Goal: Task Accomplishment & Management: Complete application form

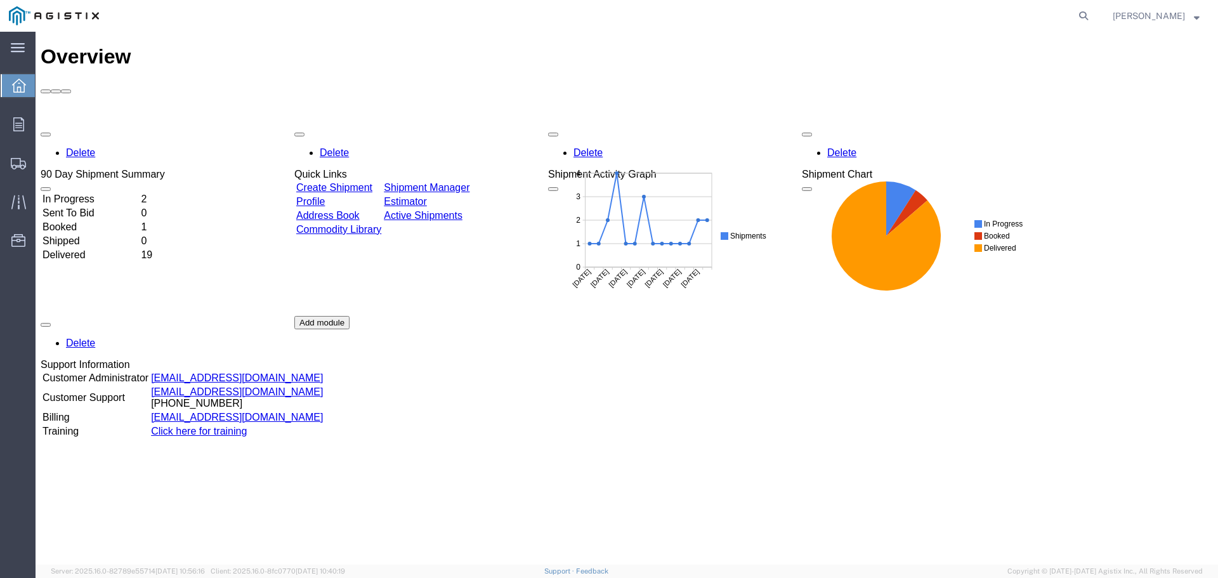
click at [339, 182] on link "Create Shipment" at bounding box center [334, 187] width 76 height 11
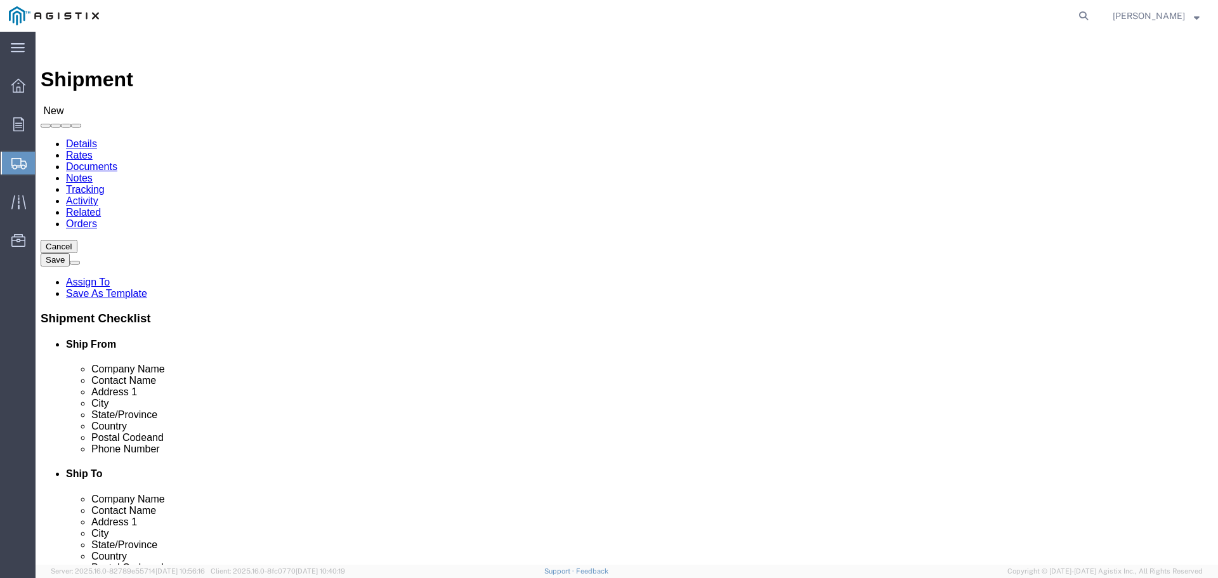
select select
click select "Select OneSource Supply Solutions LLC PG&E"
select select "9596"
click select "Select OneSource Supply Solutions LLC PG&E"
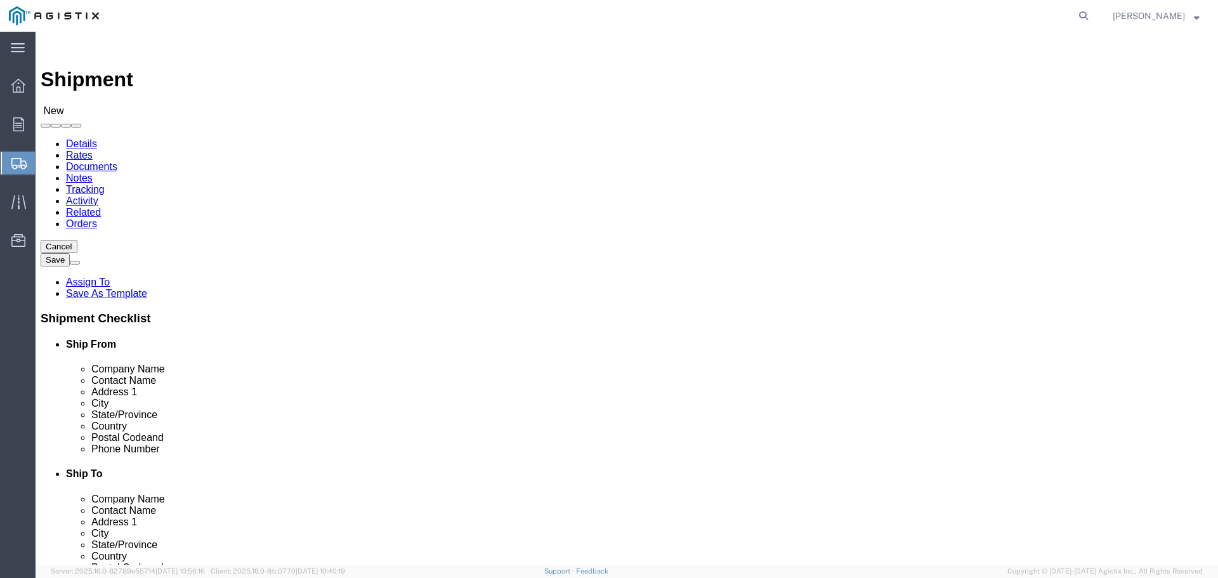
select select "PURCHORD"
select select
click select "Select All Others [GEOGRAPHIC_DATA] [GEOGRAPHIC_DATA] [GEOGRAPHIC_DATA] [GEOGRA…"
select select "19745"
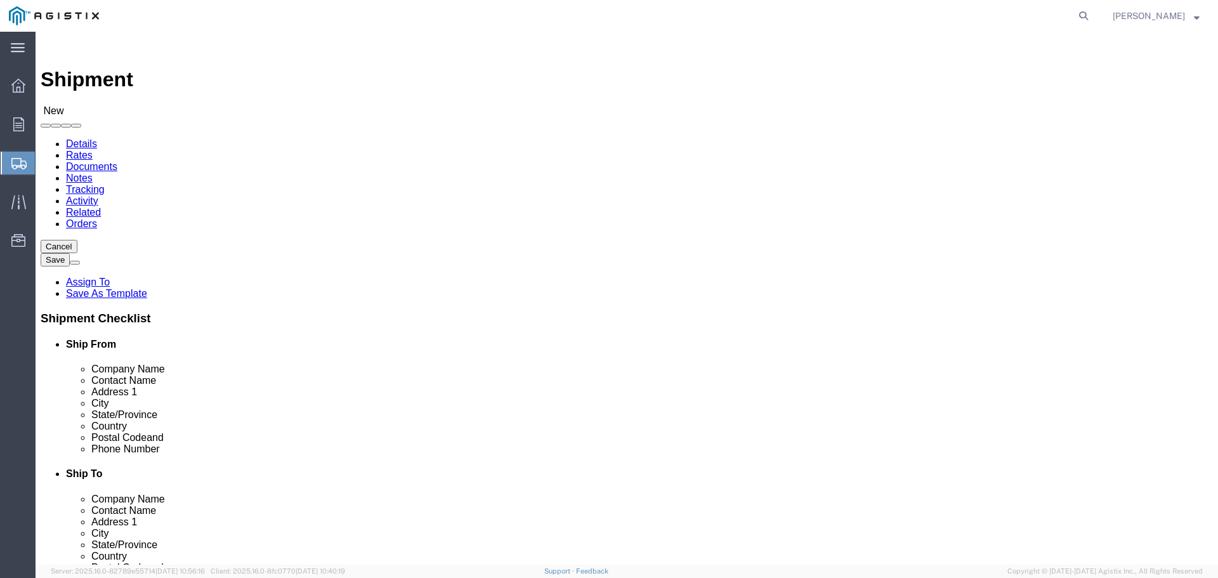
click select "Select All Others [GEOGRAPHIC_DATA] [GEOGRAPHIC_DATA] [GEOGRAPHIC_DATA] [GEOGRA…"
select select "MYPROFILE"
select select "CA"
select select "19745"
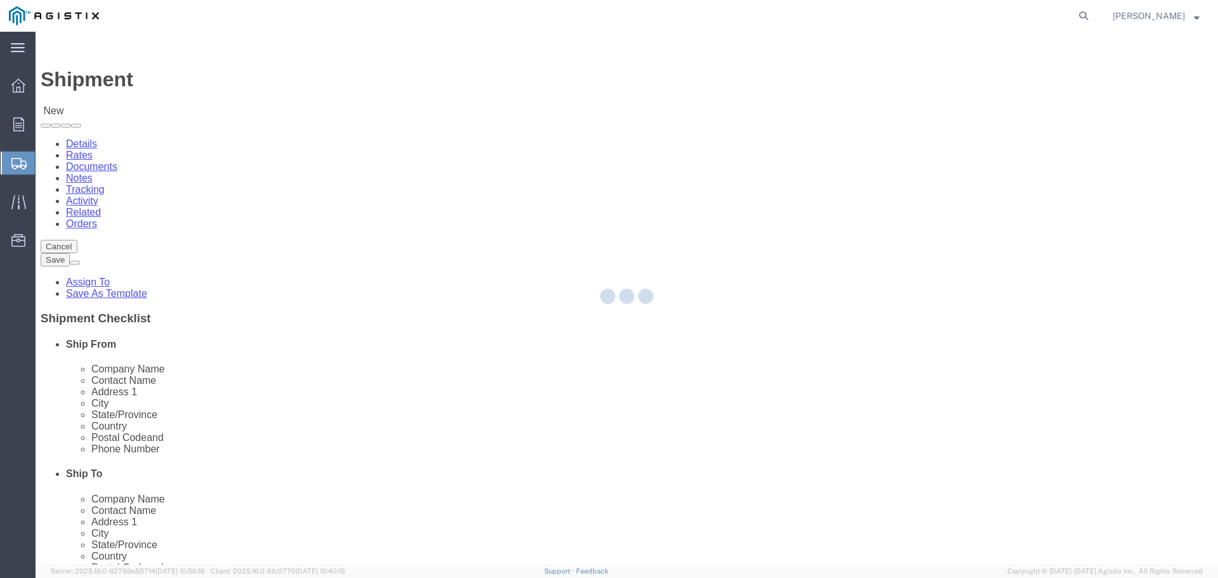
select select "CA"
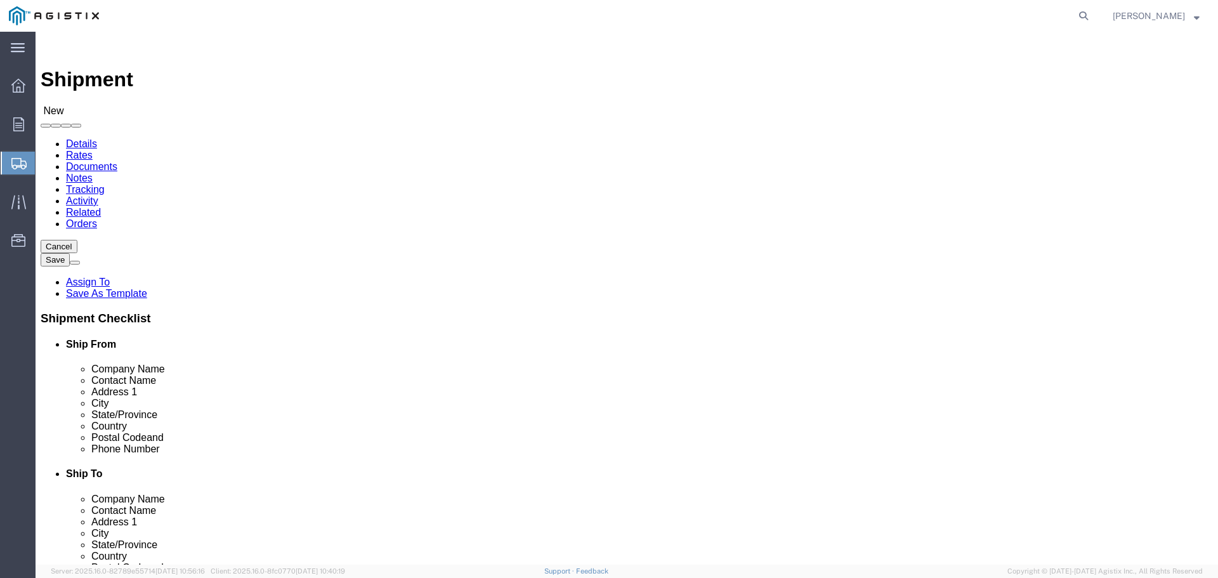
click input "text"
paste input "[PERSON_NAME]"
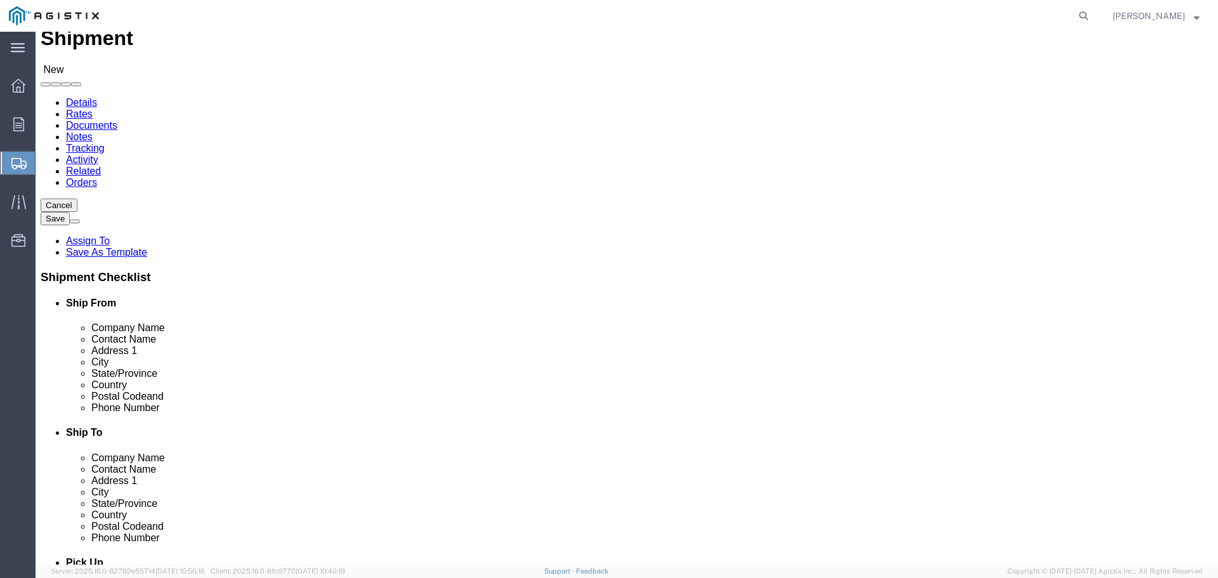
scroll to position [63, 0]
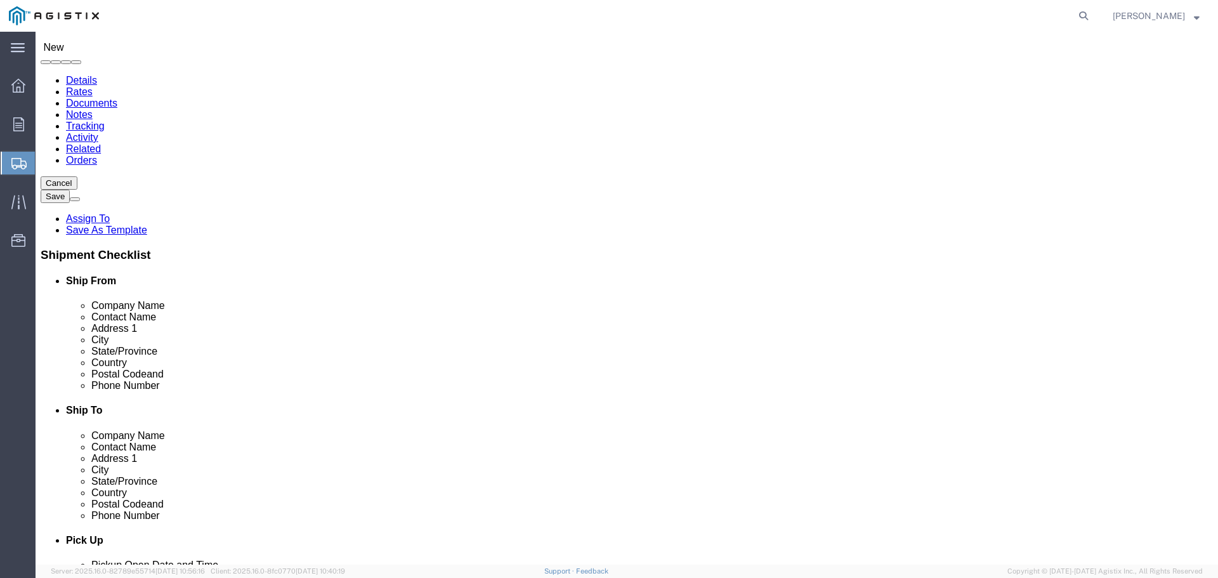
type input "B"
click input "text"
paste input "[PERSON_NAME]"
type input "[PERSON_NAME]"
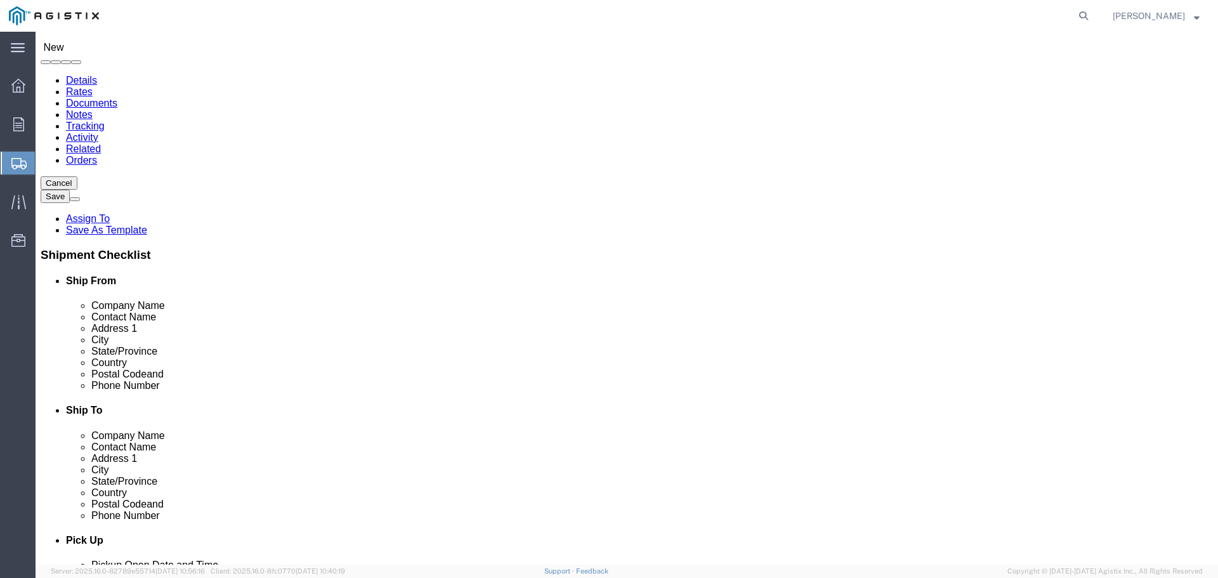
click input "text"
type input "[PHONE_NUMBER]"
click input "text"
paste input "[PERSON_NAME][EMAIL_ADDRESS][PERSON_NAME][DOMAIN_NAME]"
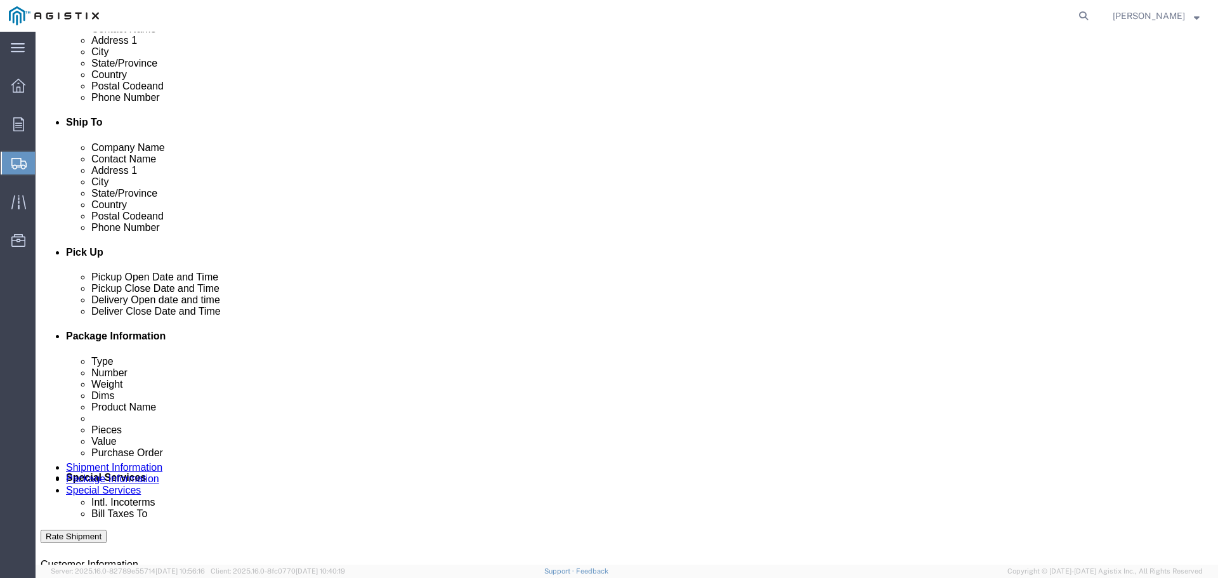
scroll to position [444, 0]
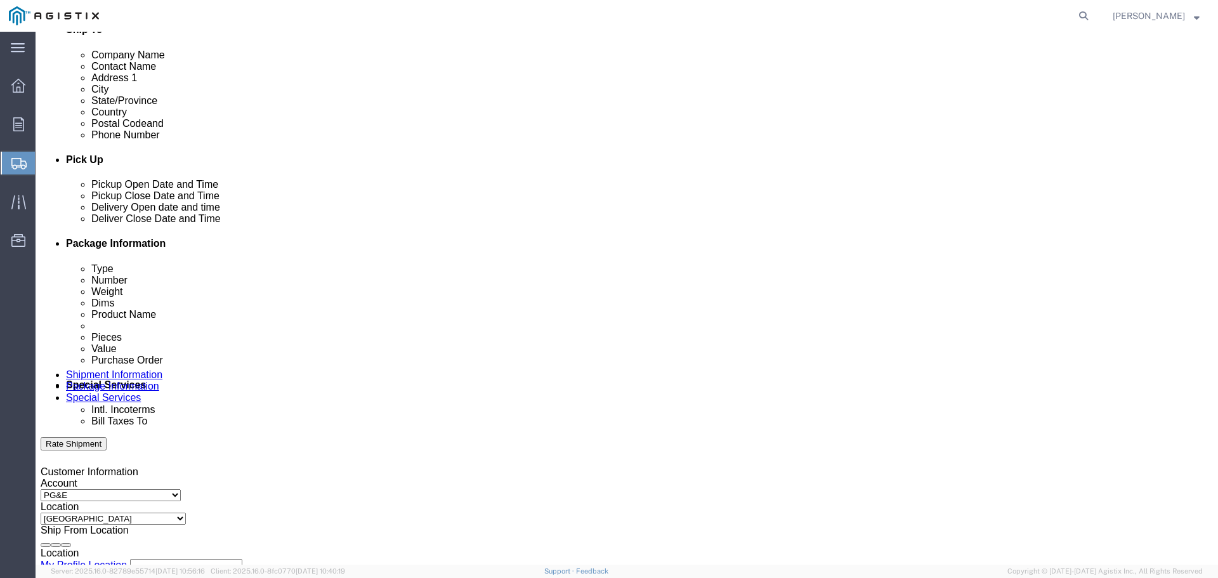
type input "[PERSON_NAME][EMAIL_ADDRESS][PERSON_NAME][DOMAIN_NAME]"
click div "[DATE] 12:00 PM"
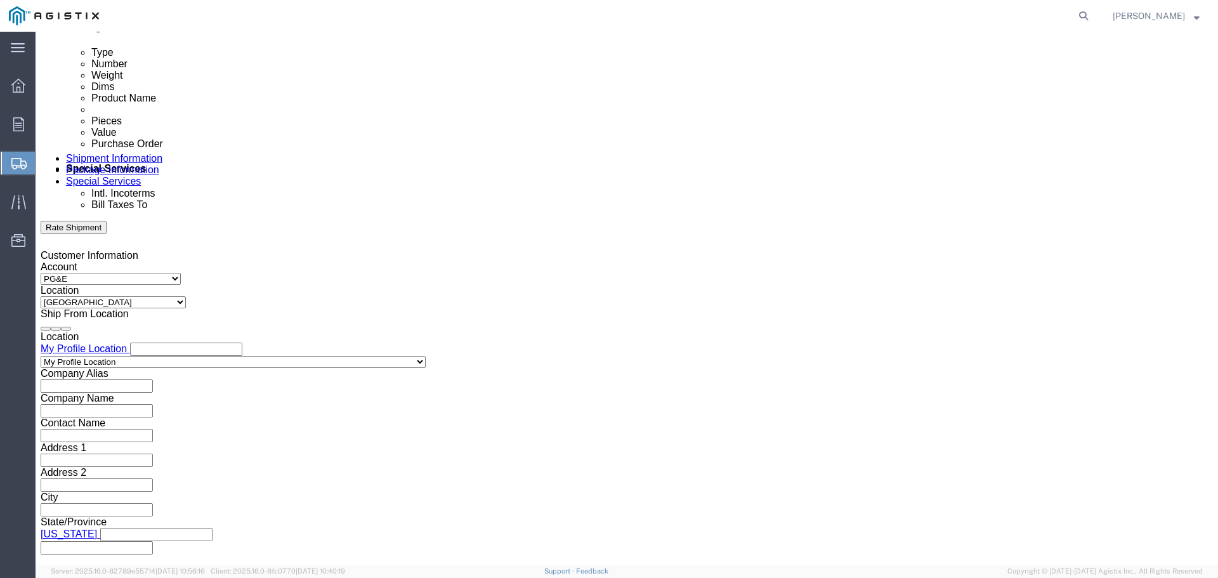
click input "12:00 PM"
click input "7:00 PM"
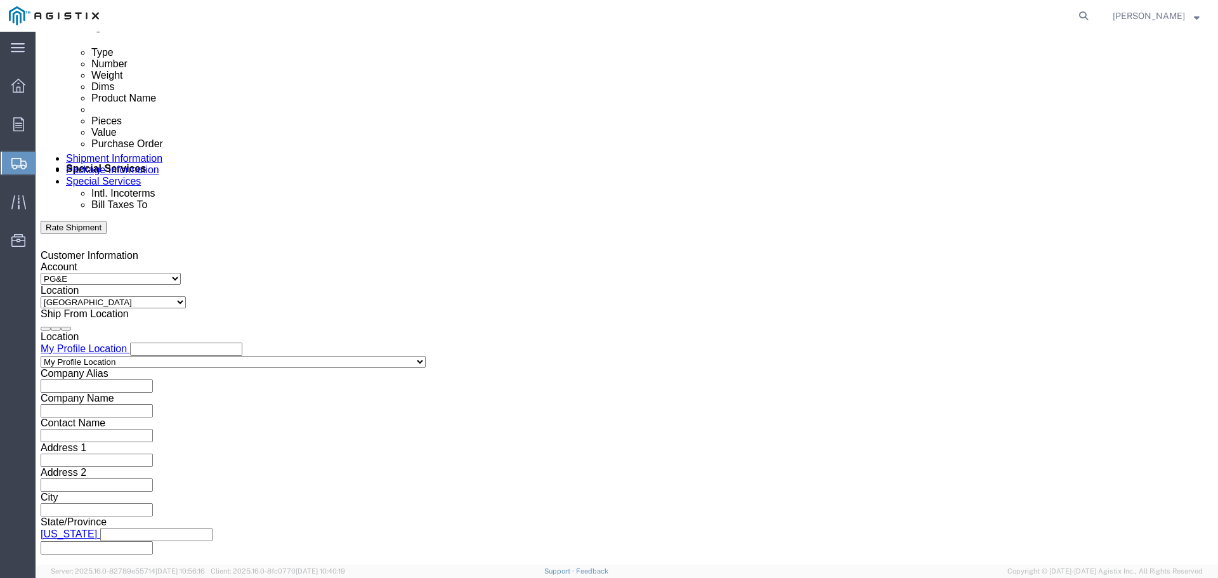
type input "7:00 am"
click h3 "Leg 1"
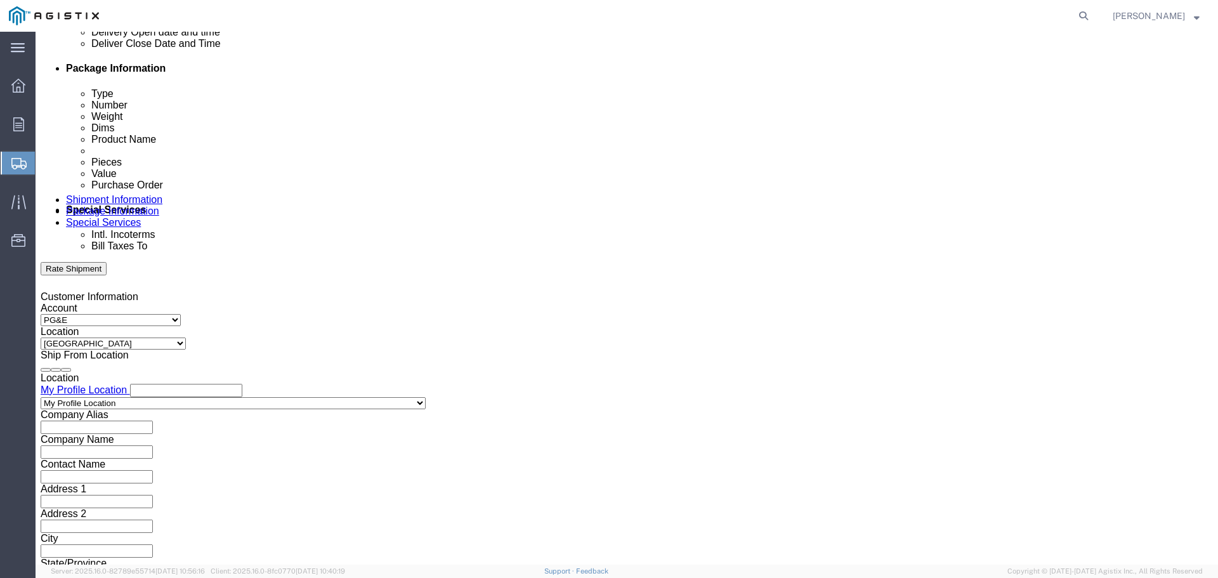
scroll to position [597, 0]
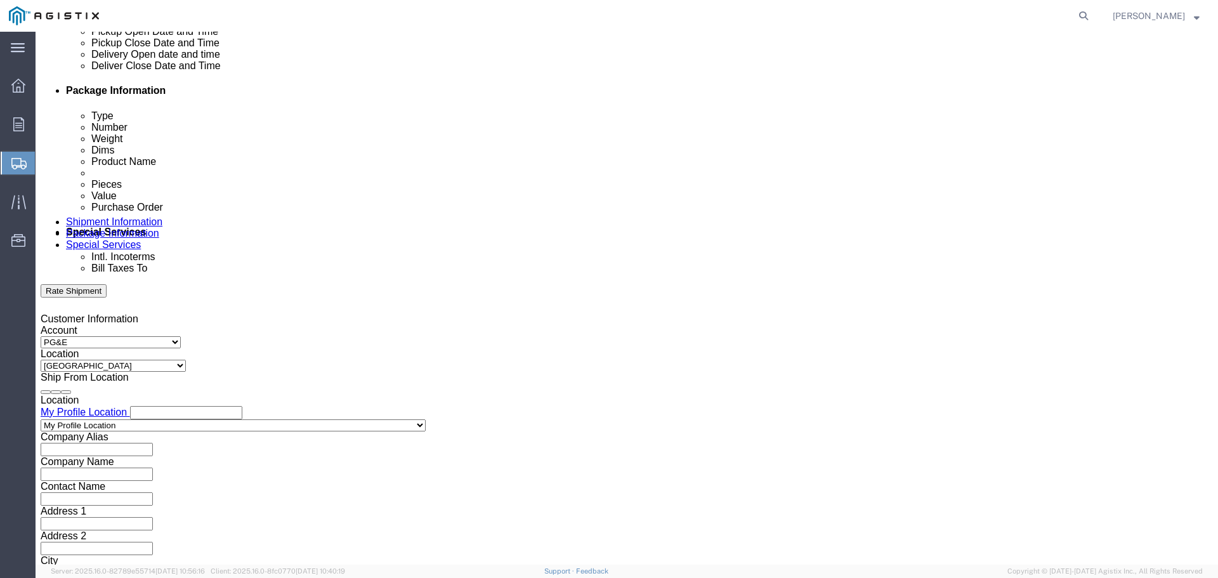
click div "[DATE] 12:00 PM"
click button "Apply"
click div "[DATE] 1:00 PM"
click button "Apply"
click div
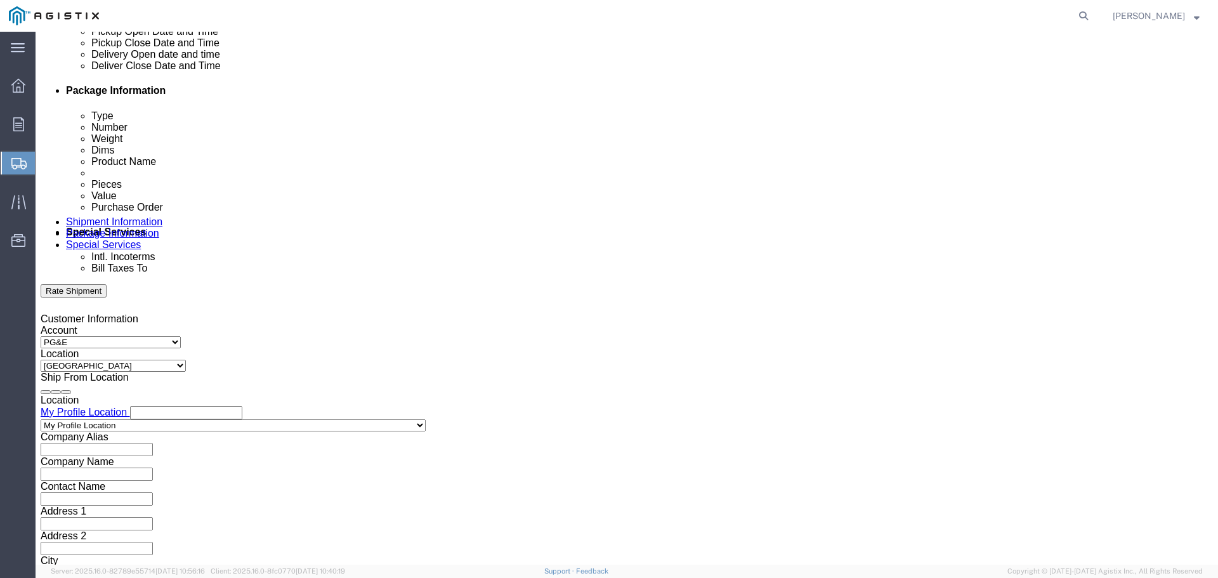
click input "2:00 PM"
click input "7:00 PM"
type input "7:00 am"
click h3 "Leg 1"
click div "[DATE] 2:00 PM"
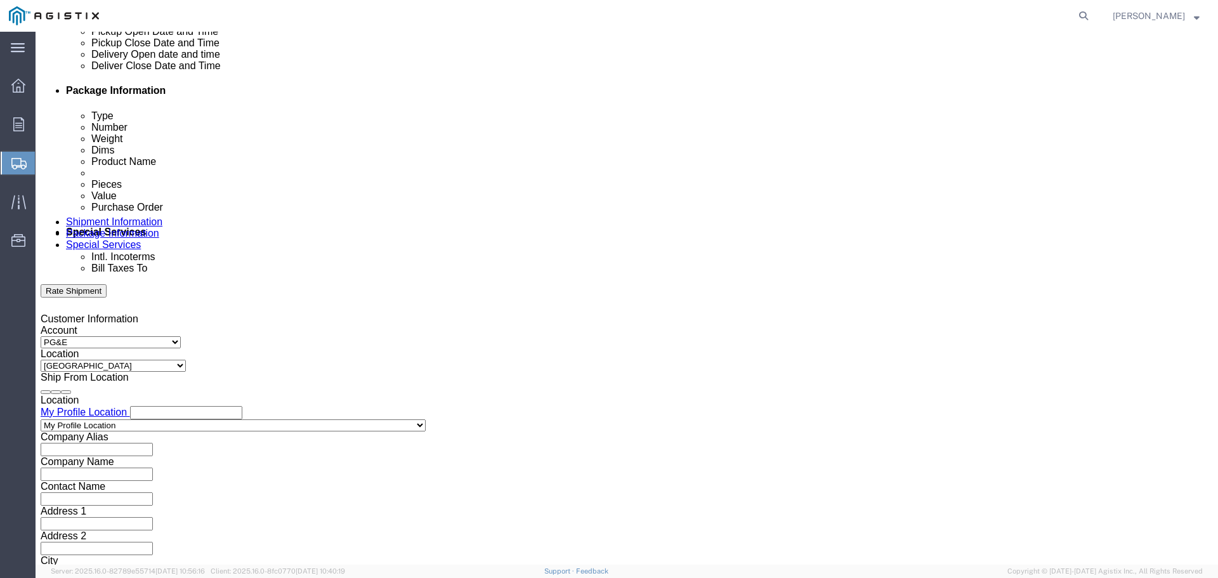
click button "Apply"
click div
click button "Apply"
click select "Select Air Less than Truckload Multi-Leg Ocean Freight Rail Small Parcel Truckl…"
select select "TL"
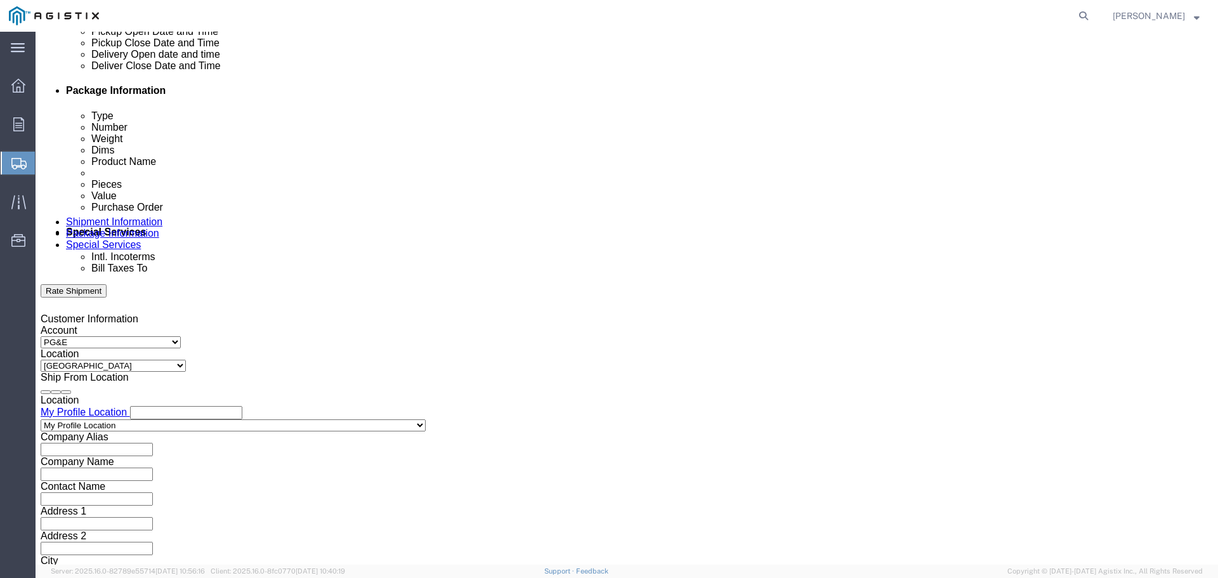
click select "Select Air Less than Truckload Multi-Leg Ocean Freight Rail Small Parcel Truckl…"
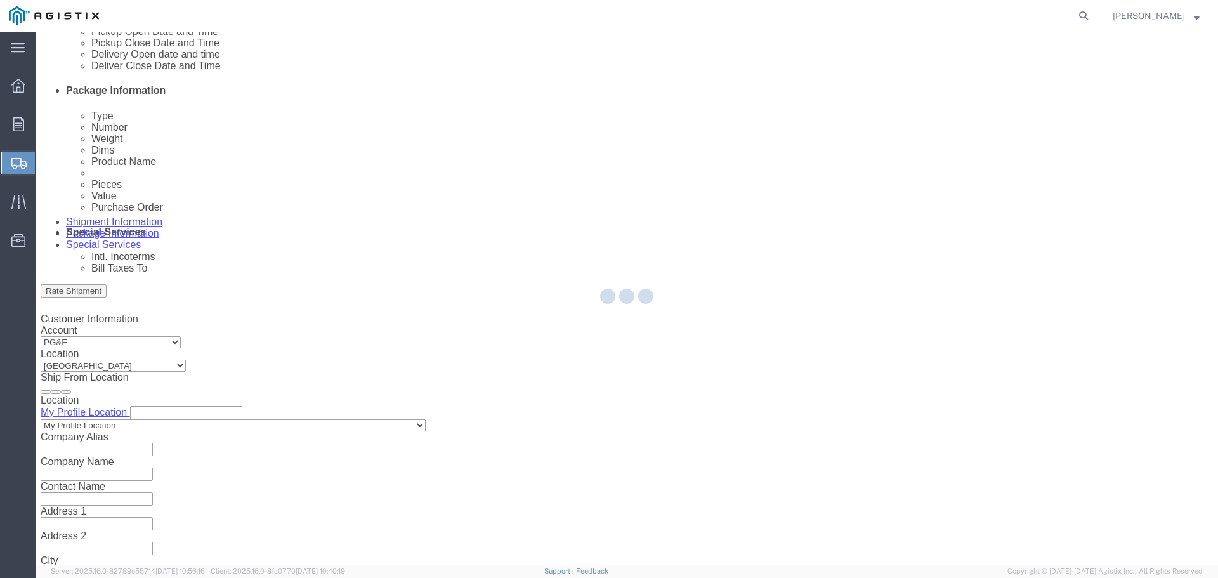
select select
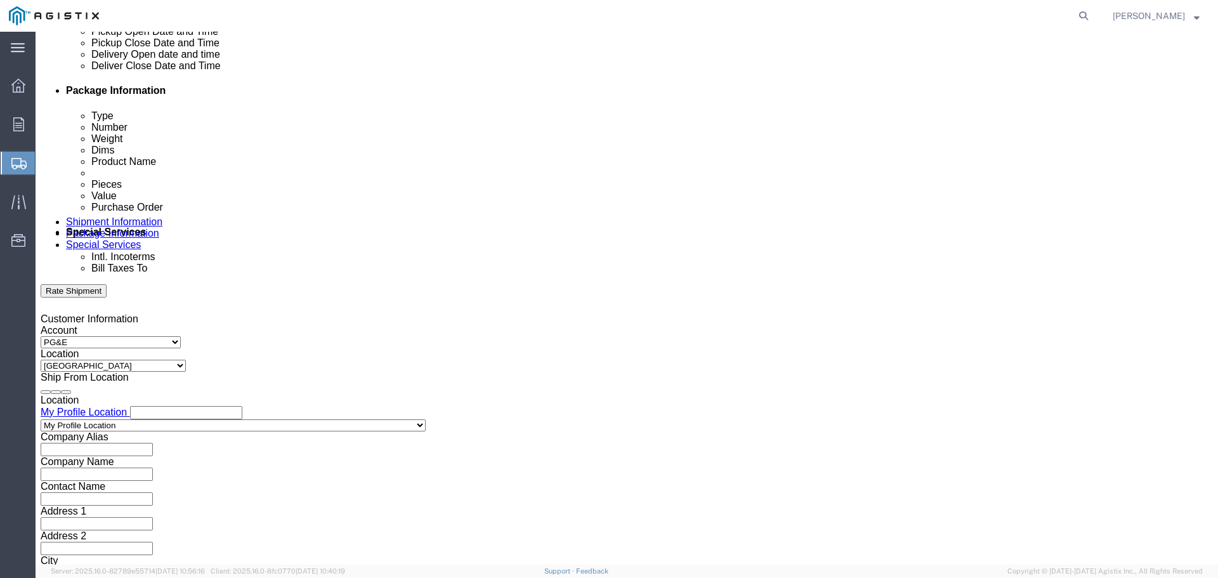
click select "Select 1-Ton (PSS) 10 Wheel 10 Yard Dump Truck 20 Yard Dump Truck Bobtail Botto…"
select select "FLBD"
click select "Select 1-Ton (PSS) 10 Wheel 10 Yard Dump Truck 20 Yard Dump Truck Bobtail Botto…"
click input "text"
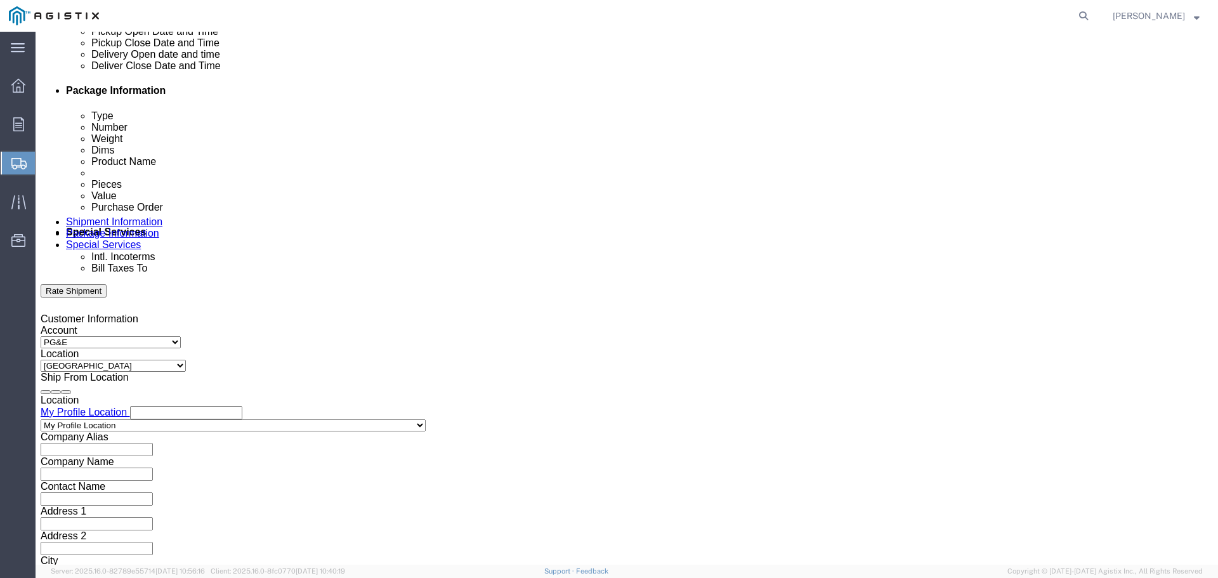
type input "3501405714"
click select "Select Account Type Activity ID Airline Appointment Number ASN Batch Request # …"
select select "DELNUM"
click select "Select Account Type Activity ID Airline Appointment Number ASN Batch Request # …"
click input "text"
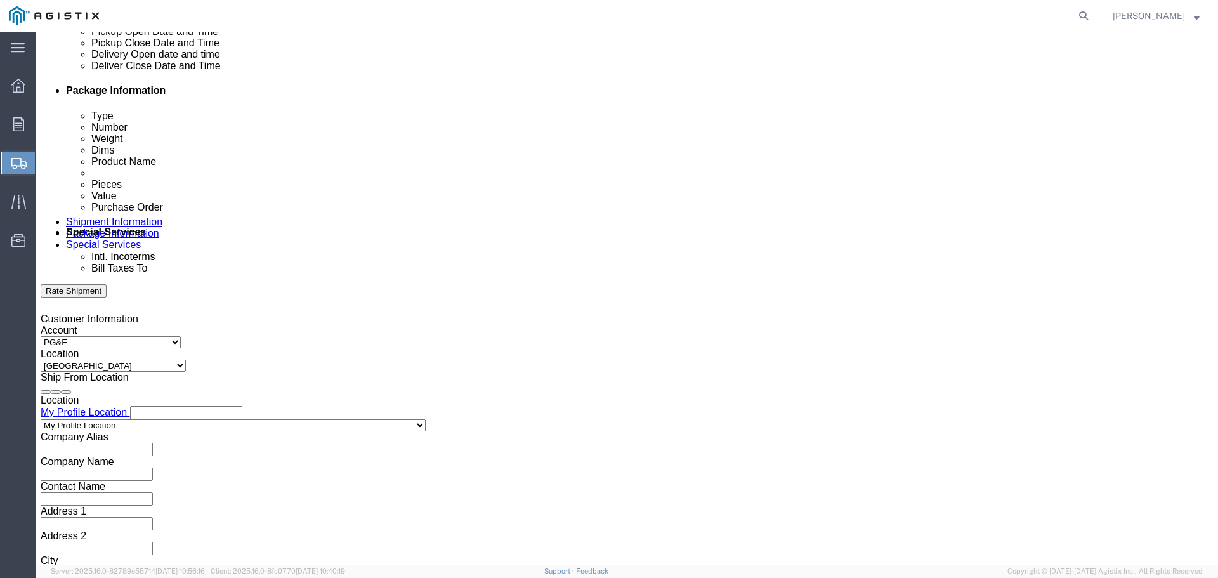
type input "1002464873"
click select "Select Account Type Activity ID Airline Appointment Number ASN Batch Request # …"
select select "ORDERNUM"
click select "Select Account Type Activity ID Airline Appointment Number ASN Batch Request # …"
click input "text"
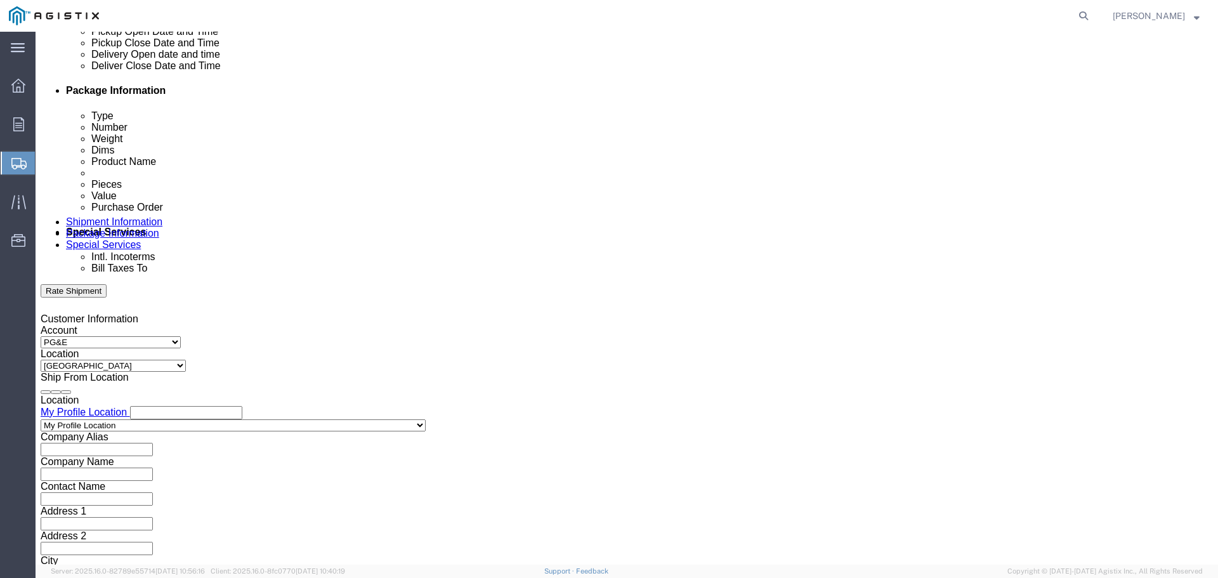
click button "Add reference"
click select "Select Account Type Activity ID Airline Appointment Number ASN Batch Request # …"
select select "CUSTREF"
click select "Select Account Type Activity ID Airline Appointment Number ASN Batch Request # …"
click input "text"
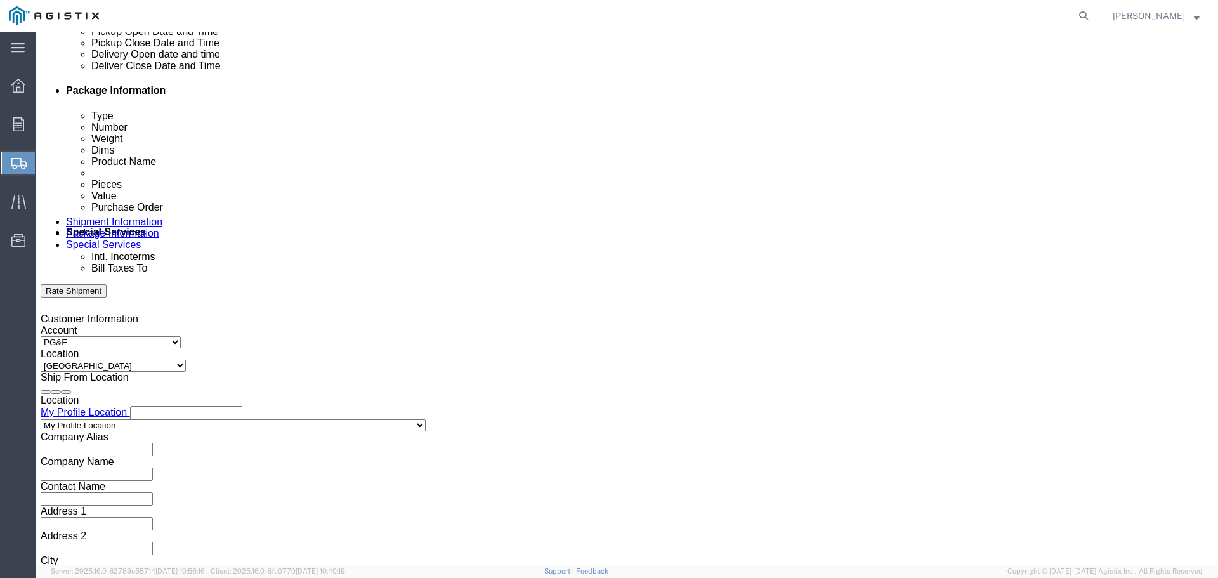
click input "text"
type input "S007914614"
click input "text"
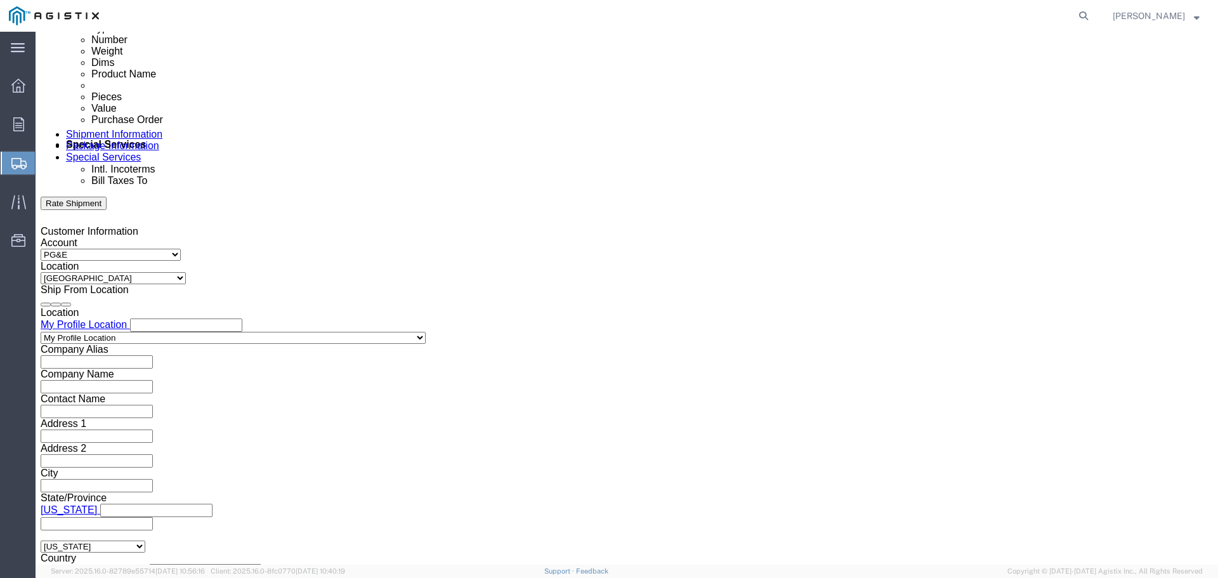
type input "0890246379"
click button "Continue"
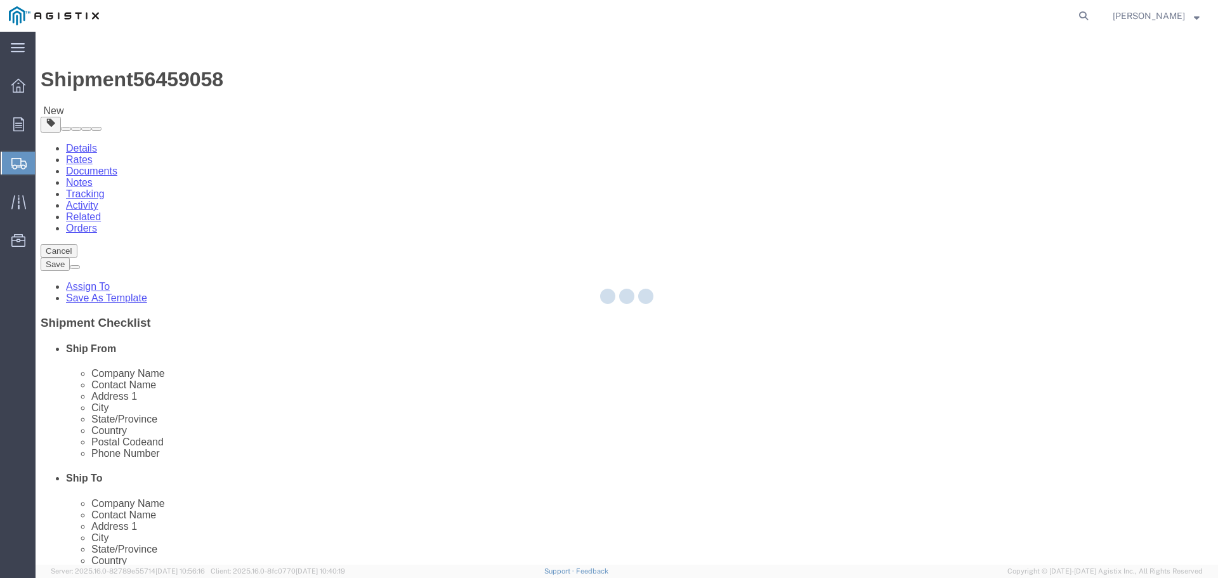
select select "CBOX"
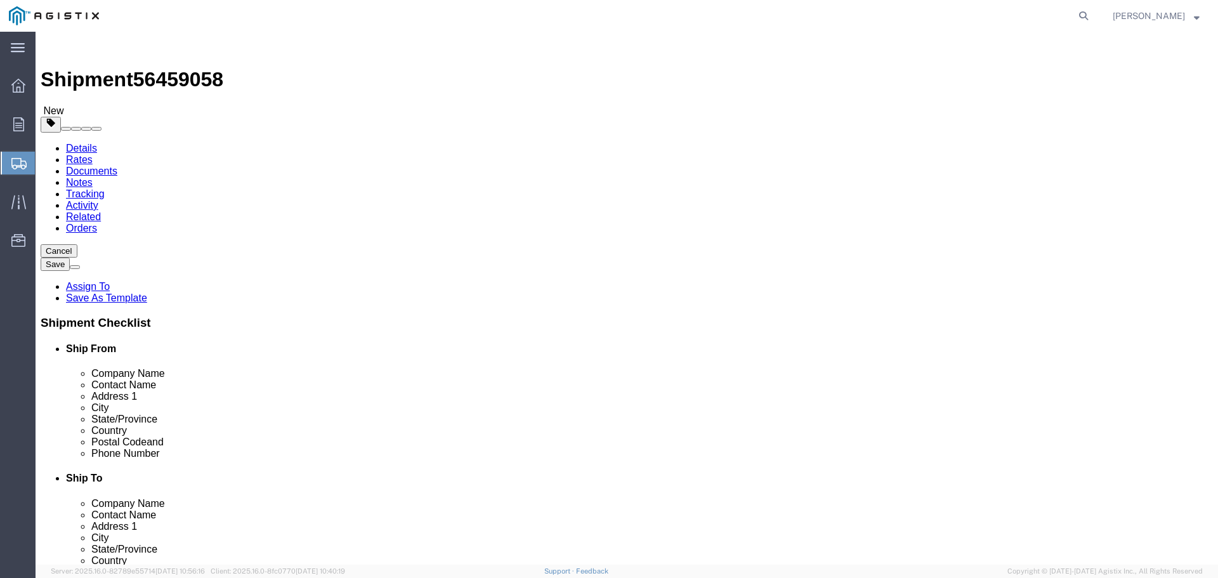
drag, startPoint x: 180, startPoint y: 249, endPoint x: 193, endPoint y: 244, distance: 14.3
click input "1"
type input "6"
click input "text"
click input "0.00"
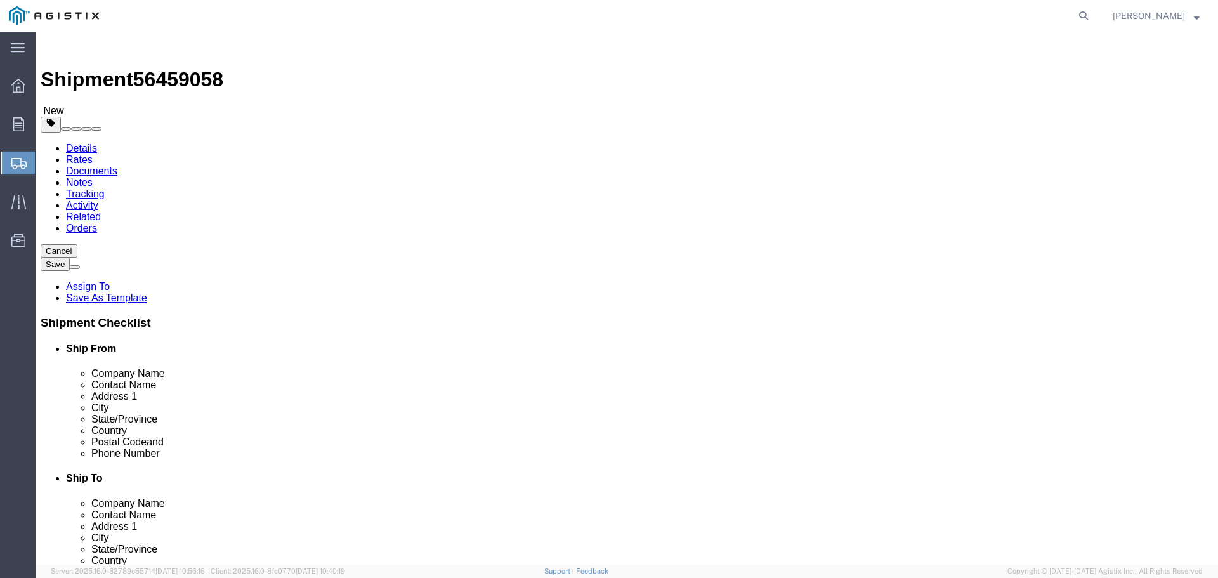
type input "0"
type input "6000"
click input "text"
type input "6"
type input "96"
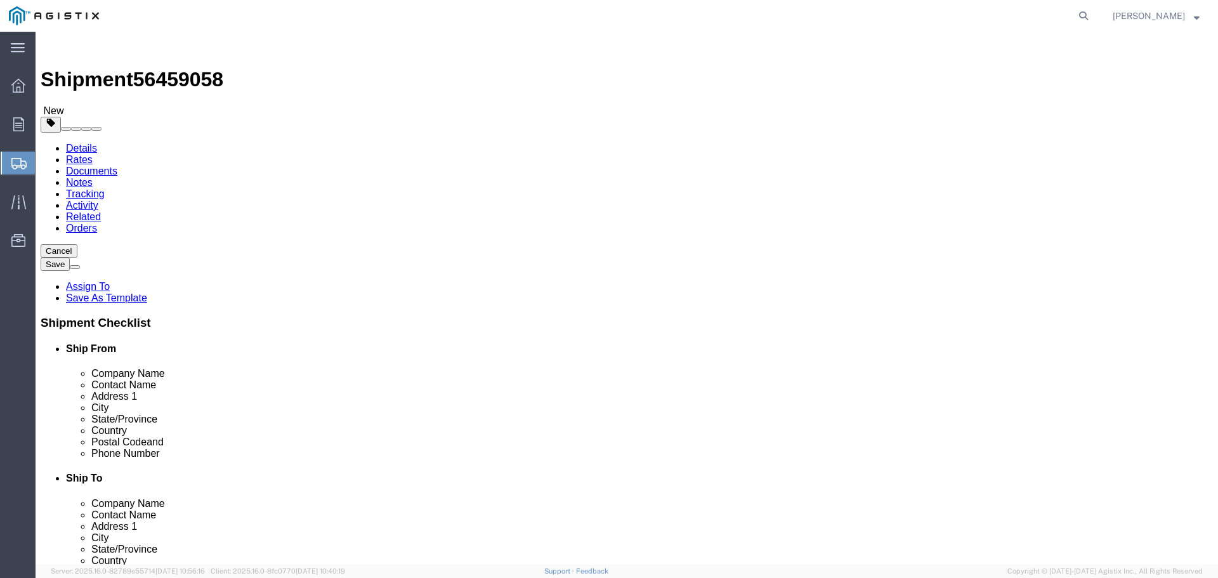
click input "text"
type input "39"
click input "text"
type input "64"
click link "Add Content"
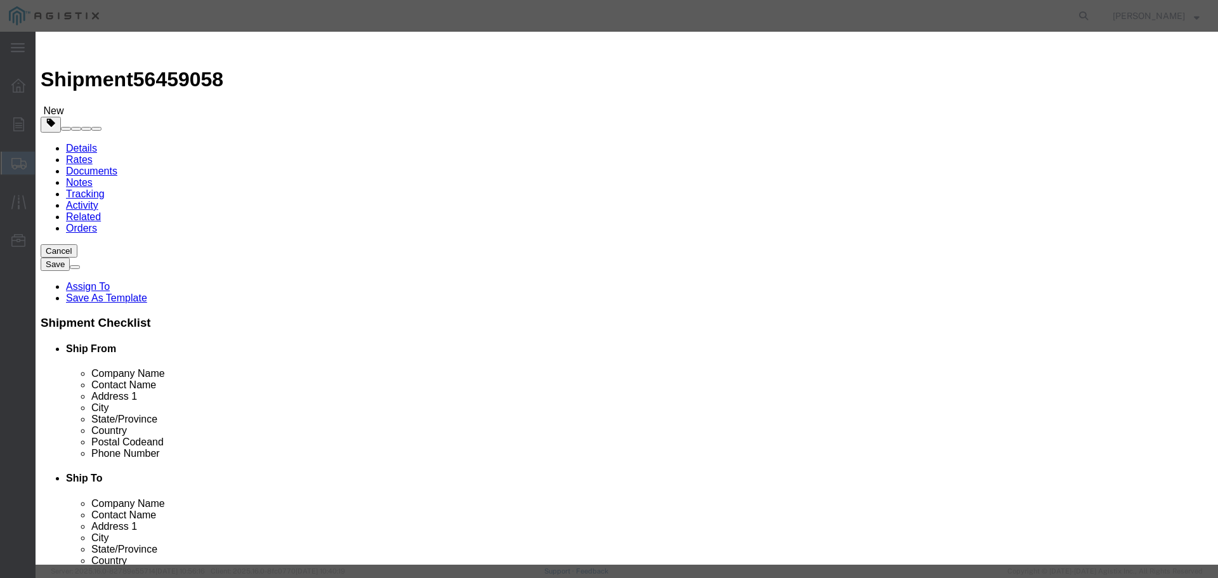
click input "text"
type input "M263158"
click td "Name: CAPACITOR FULL ASSY 600 KVAR 12000 V"
select select
select select "USD"
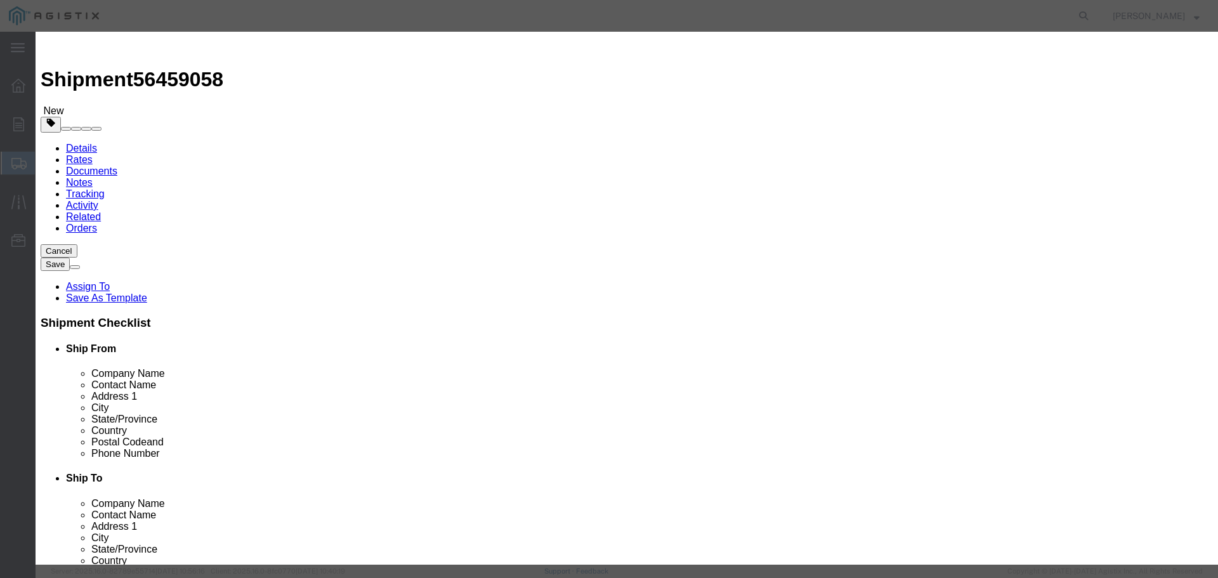
type input "CAPACITOR FULL ASSY 600 KVAR 12000 V"
type input "M263158"
type input "CAPACITOR FULL ASSY 600 KVAR 12000 V"
click input "text"
type input "6"
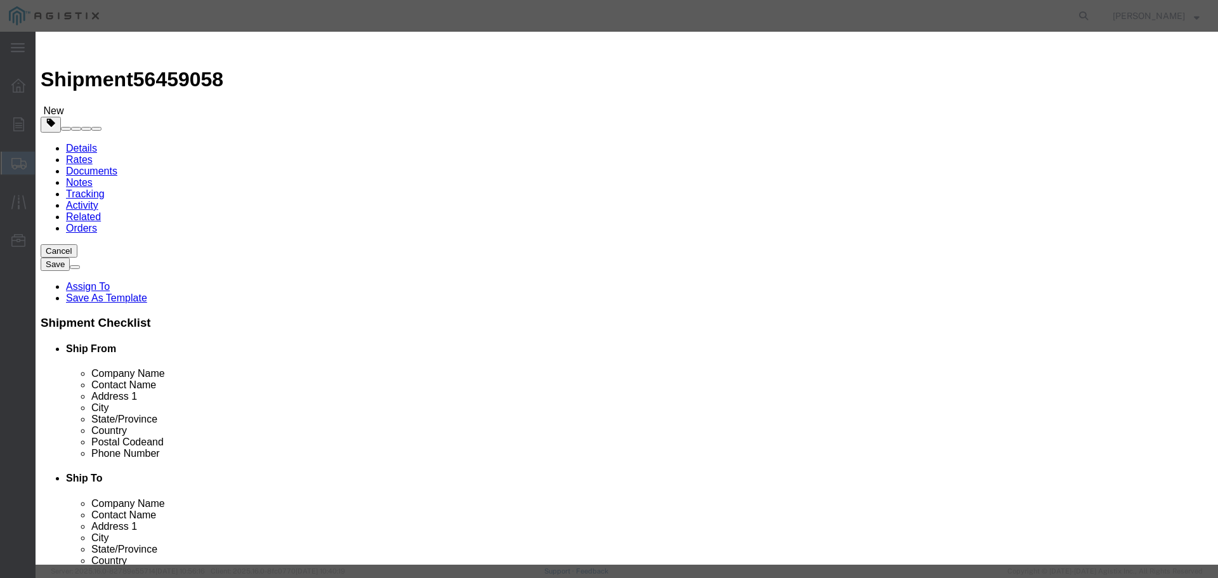
click input "text"
type input "1"
click select "Select 50 55 60 65 70 85 92.5 100 125 175 250 300 400"
select select "70"
click select "Select 50 55 60 65 70 85 92.5 100 125 175 250 300 400"
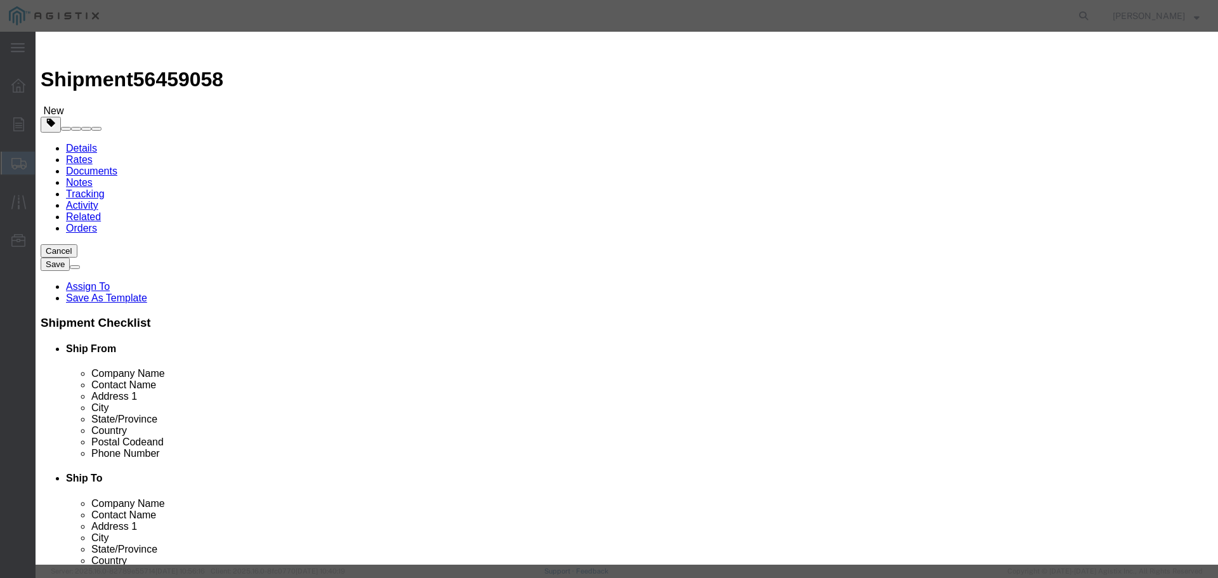
click textarea
type textarea "NOT TOP LOADS"
click button "Save & Close"
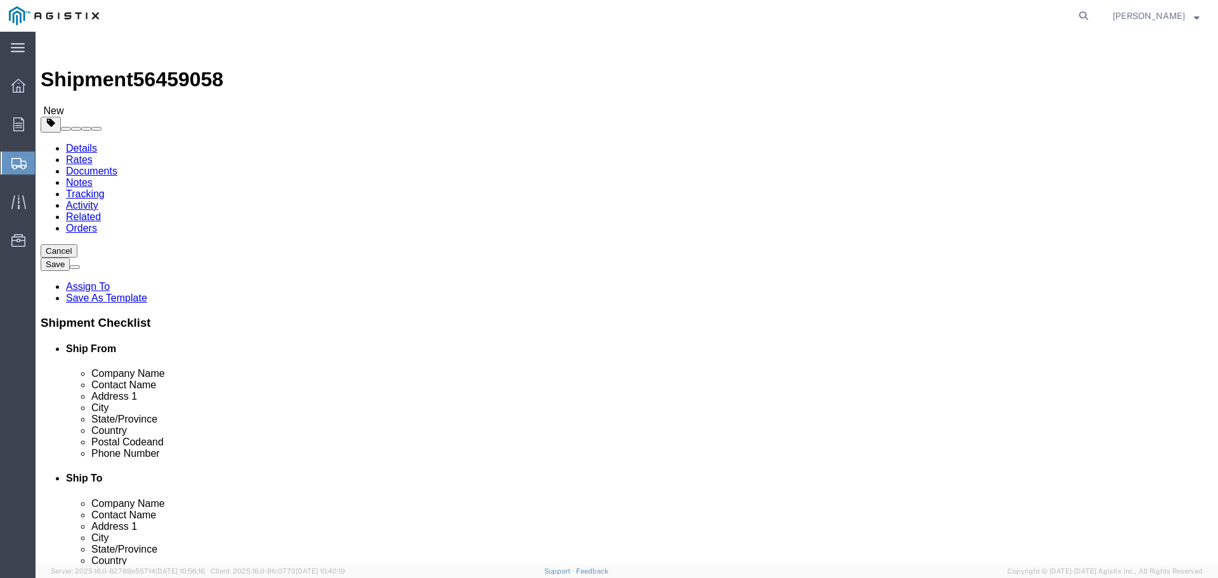
click button "Continue"
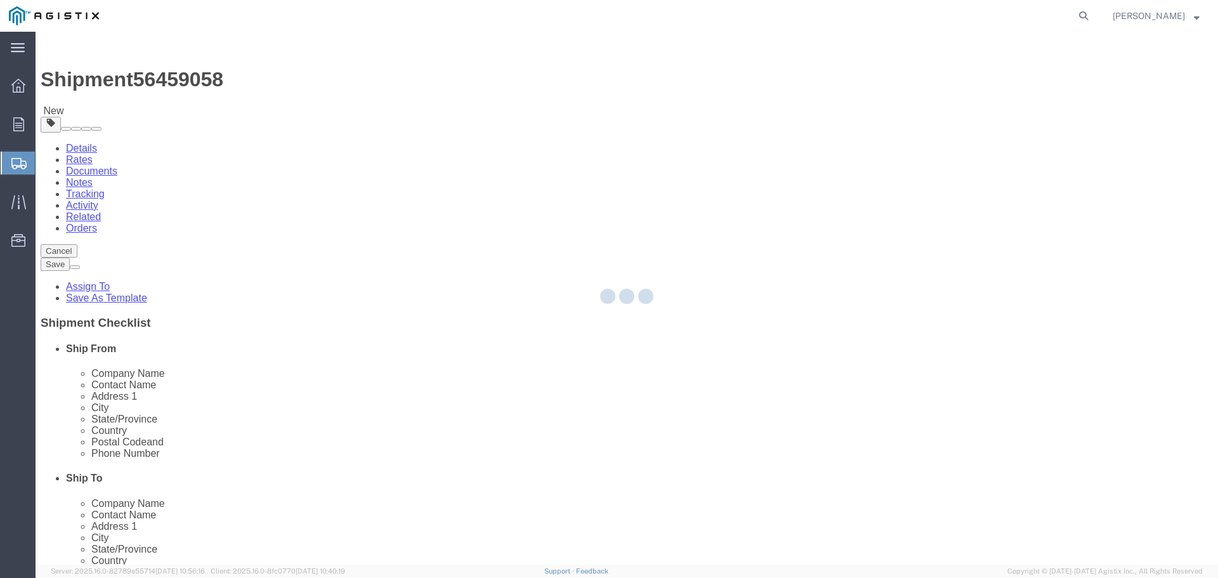
select select
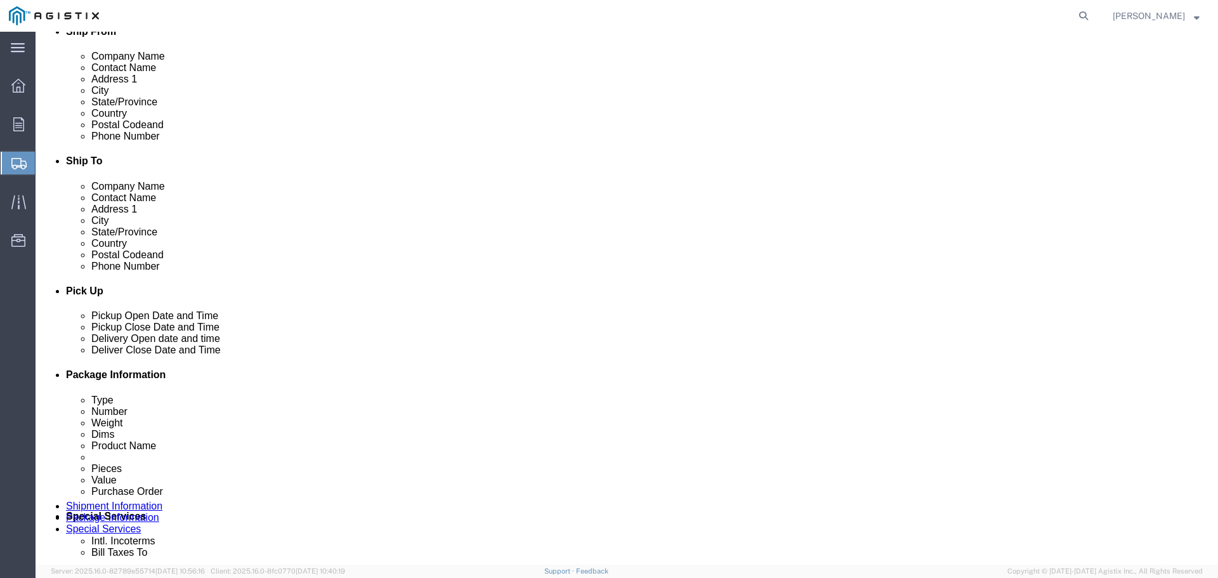
scroll to position [444, 0]
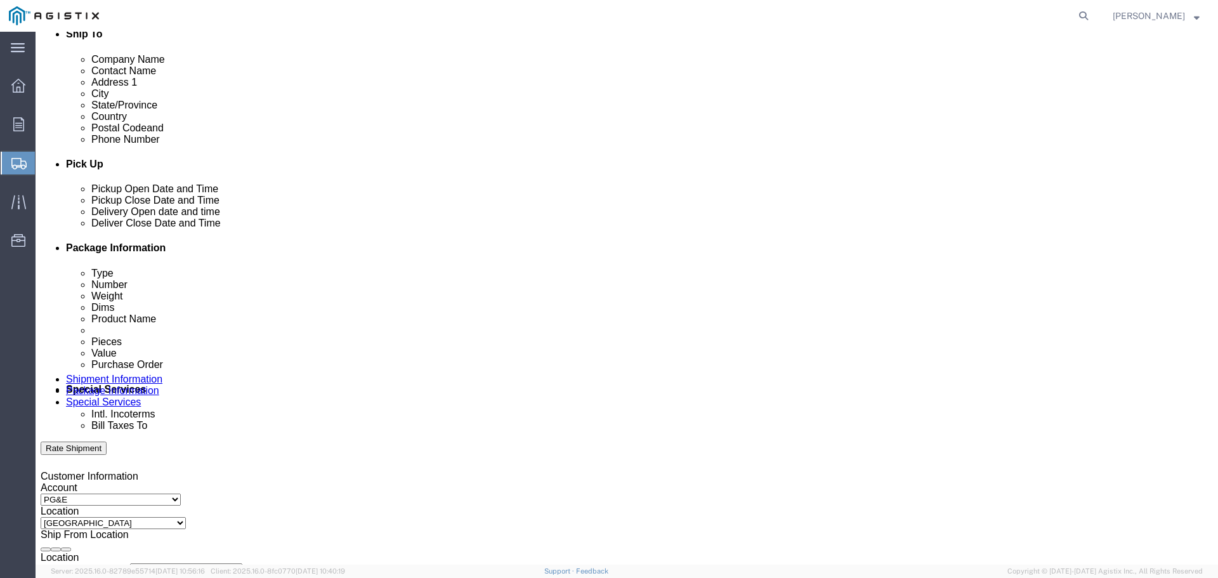
click select "Select Recipient Account Sender/Shipper Third Party Account"
select select "THRD"
click select "Select Recipient Account Sender/Shipper Third Party Account"
select select
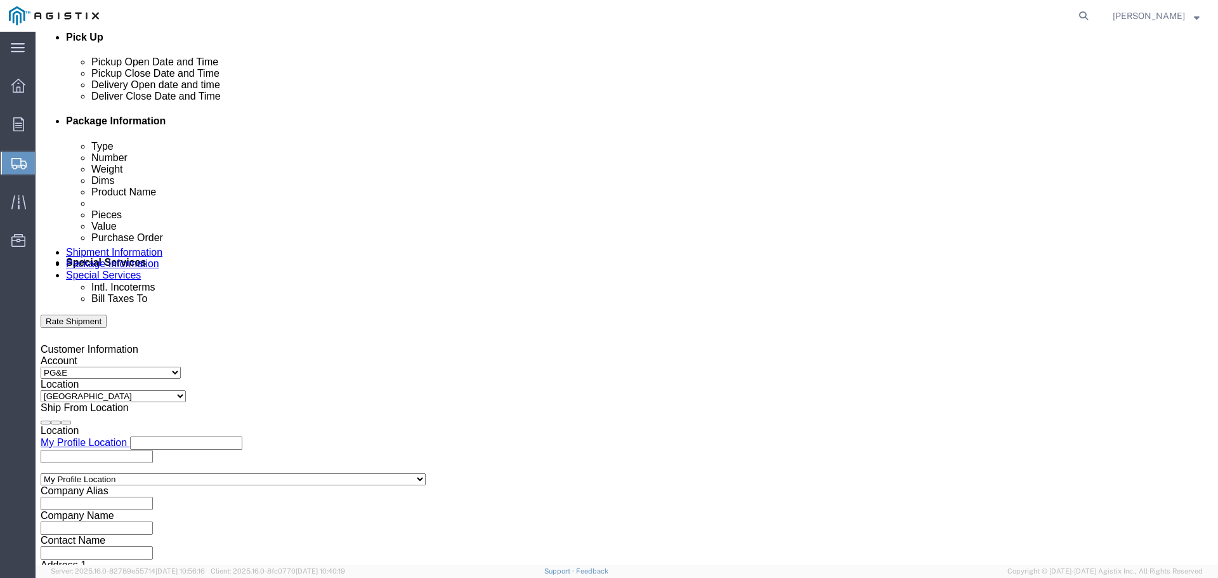
scroll to position [635, 0]
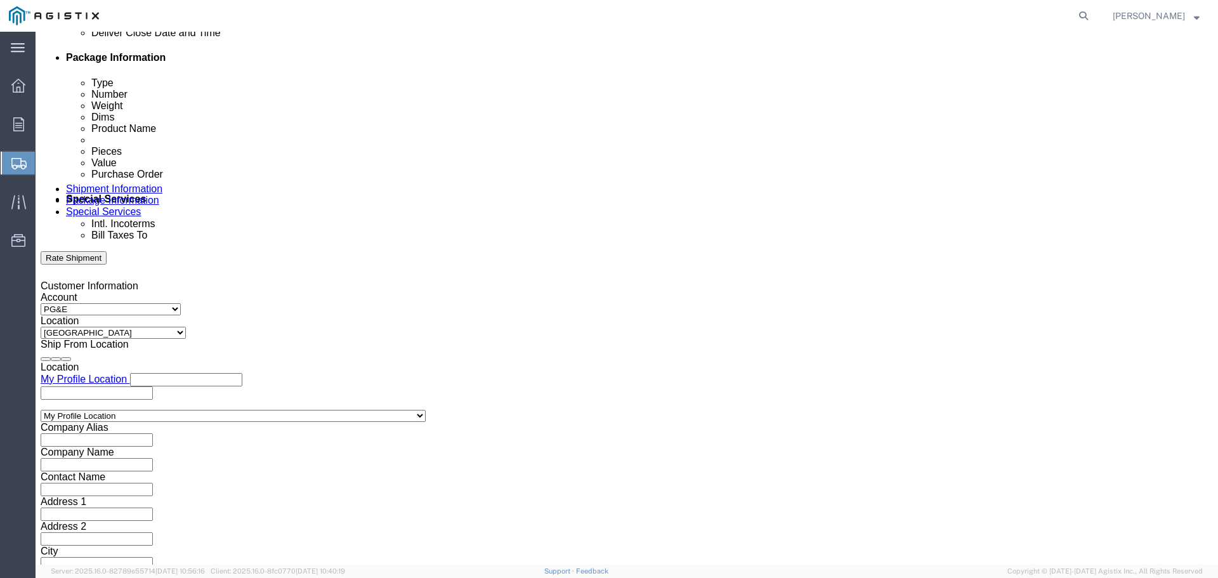
click input "text"
type input "PG&E C/O AFS INC"
click h4 "Bill shipment to - Third Party"
click input "text"
type input "[STREET_ADDRESS]"
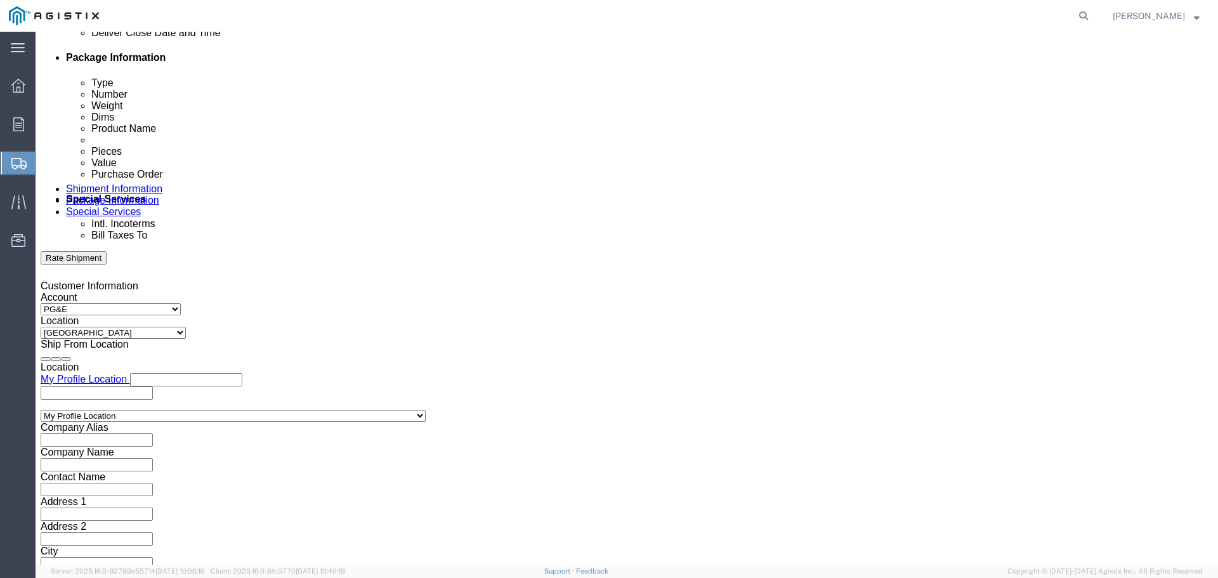
click select "Select [GEOGRAPHIC_DATA] [GEOGRAPHIC_DATA] [GEOGRAPHIC_DATA] [GEOGRAPHIC_DATA] …"
select select "US"
click select "Select [GEOGRAPHIC_DATA] [GEOGRAPHIC_DATA] [GEOGRAPHIC_DATA] [GEOGRAPHIC_DATA] …"
select select "CA"
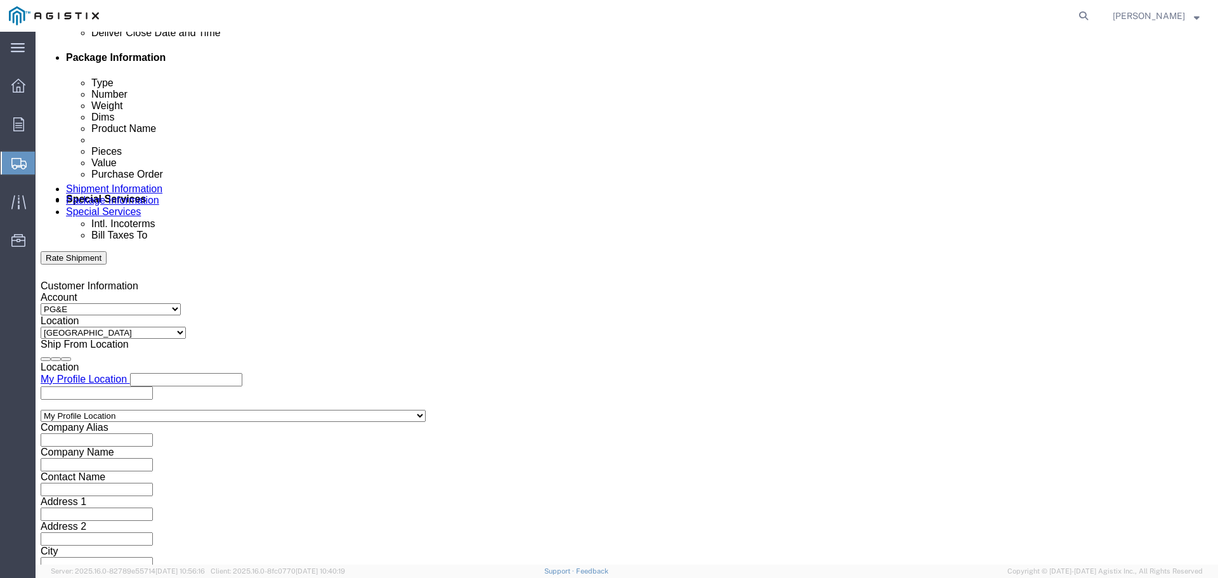
click input "text"
type input "[PHONE_NUMBER]"
click input "text"
select select "UT"
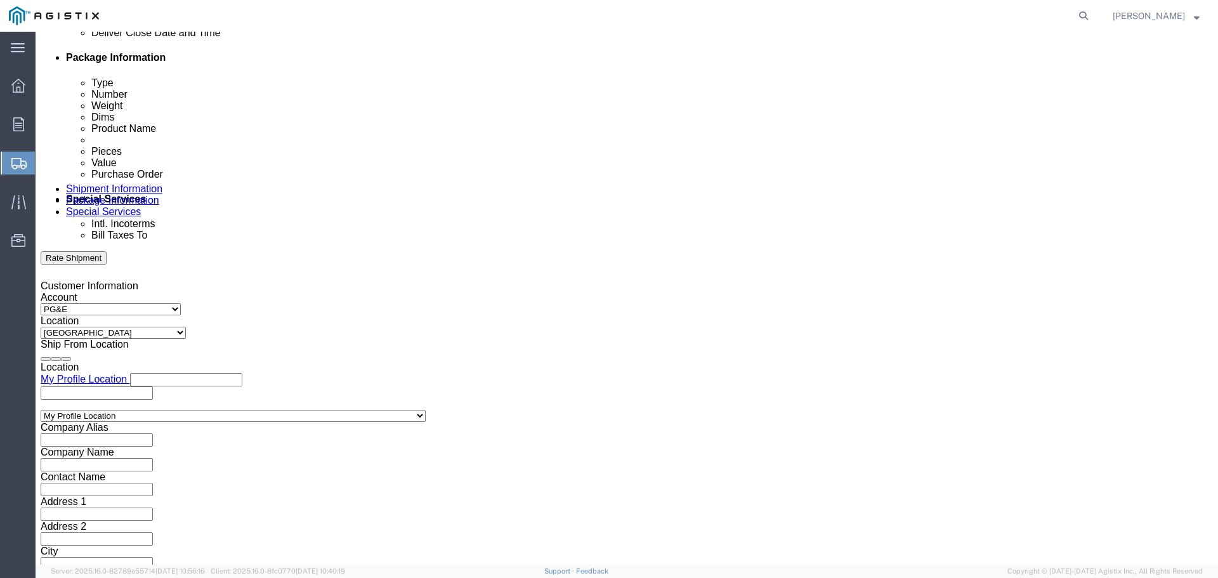
click input "text"
type input "[GEOGRAPHIC_DATA]"
click input "text"
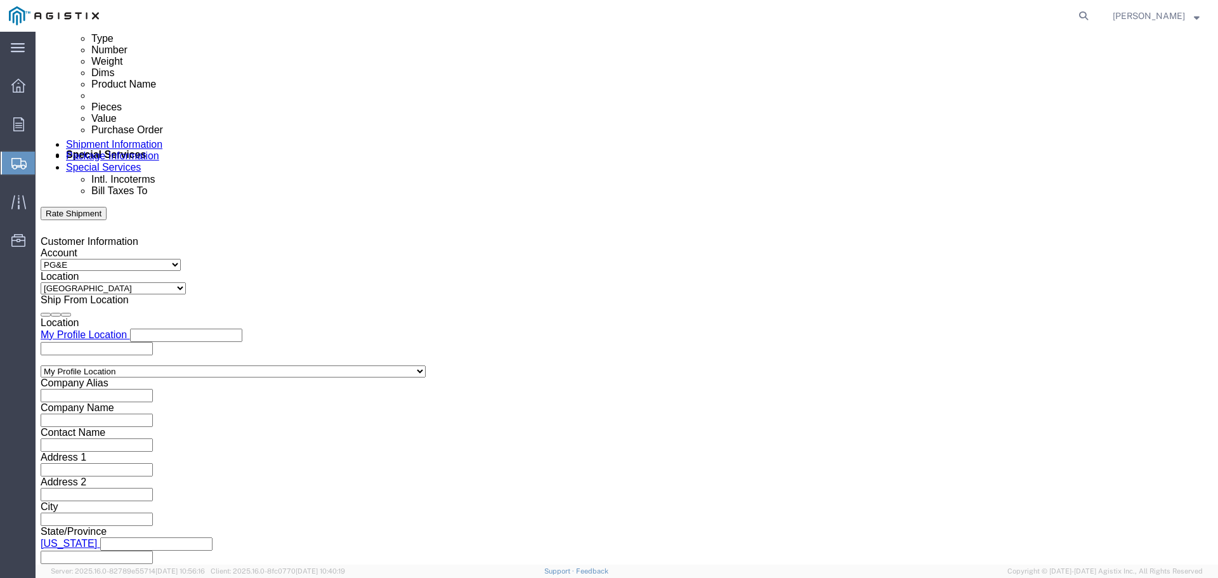
scroll to position [698, 0]
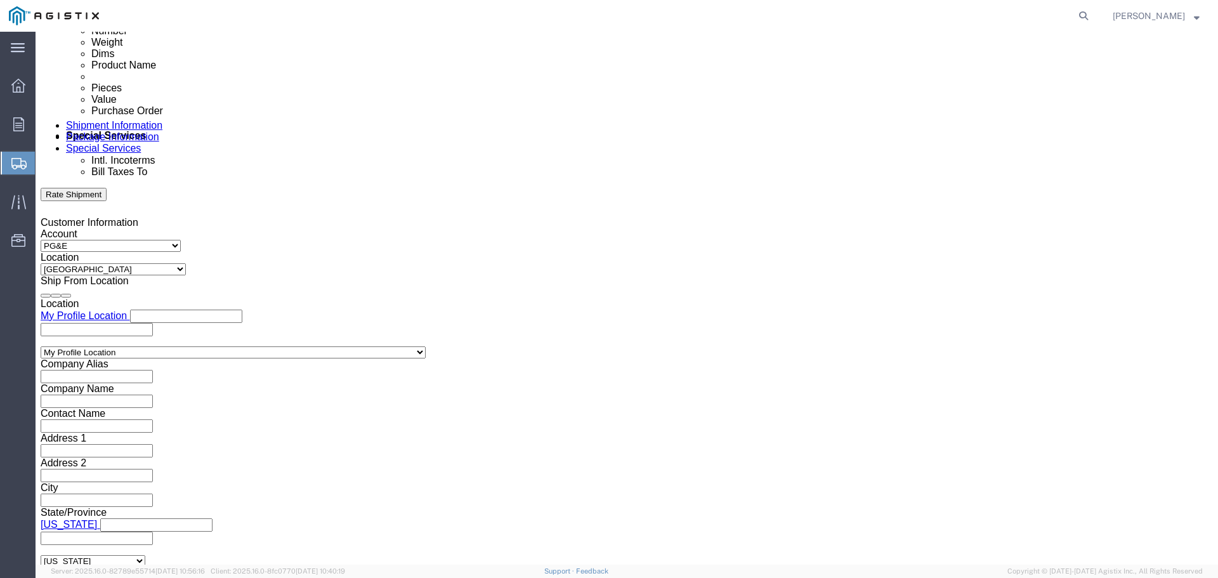
type input "84047"
click input "Enter Email Address"
type input "Enter Email Address"
drag, startPoint x: 218, startPoint y: 488, endPoint x: 98, endPoint y: 493, distance: 119.4
click div "To Enter Email Address"
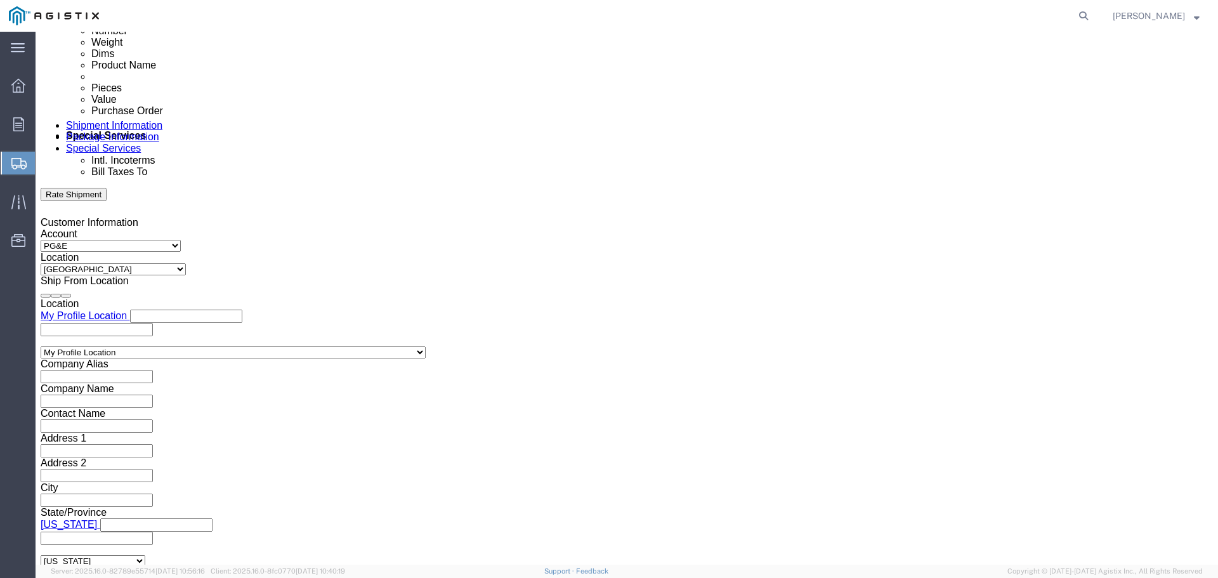
paste input "[PERSON_NAME][EMAIL_ADDRESS][PERSON_NAME][DOMAIN_NAME]"
type input "[PERSON_NAME][EMAIL_ADDRESS][PERSON_NAME][DOMAIN_NAME]"
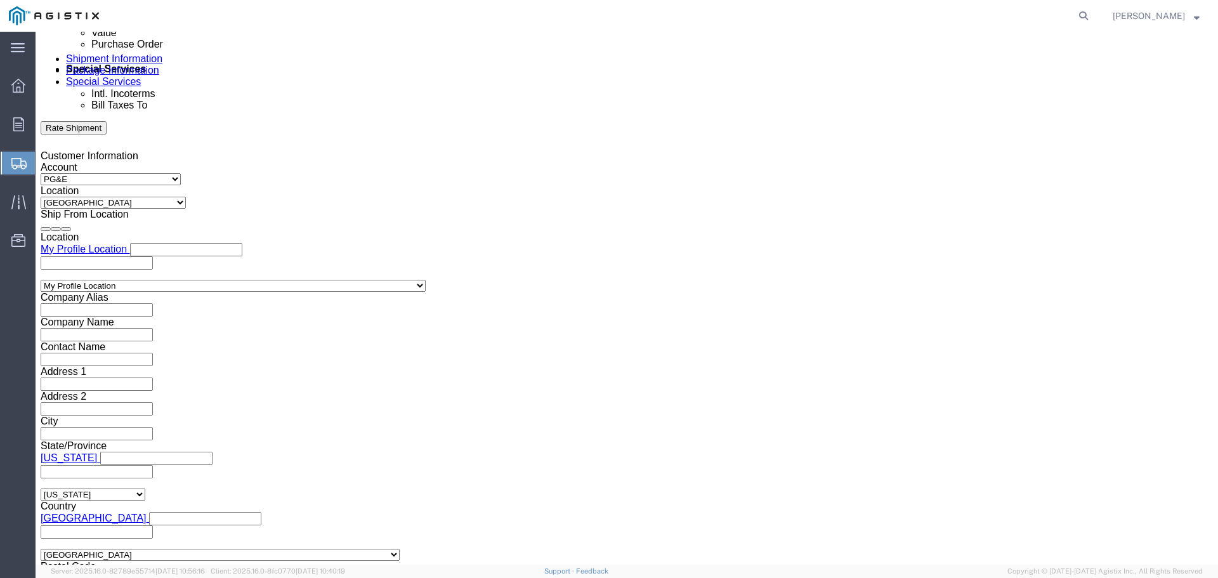
scroll to position [825, 0]
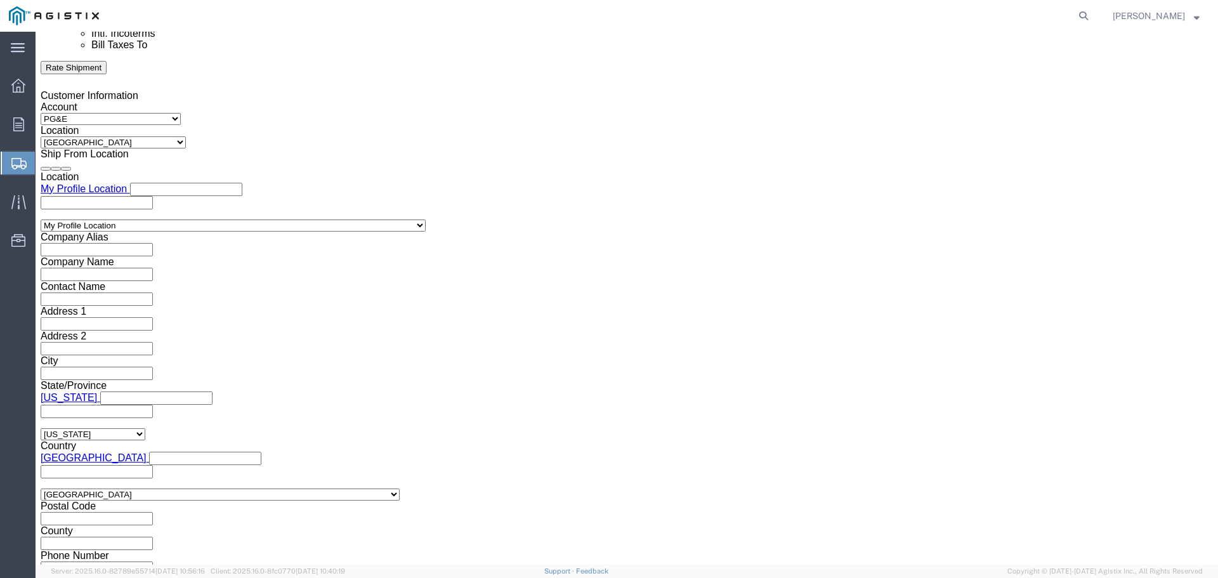
drag, startPoint x: 380, startPoint y: 365, endPoint x: 367, endPoint y: 365, distance: 12.7
click label "Include shipping documents"
click input "Include shipping documents"
checkbox input "true"
paste input "[EMAIL_ADDRESS][DOMAIN_NAME]"
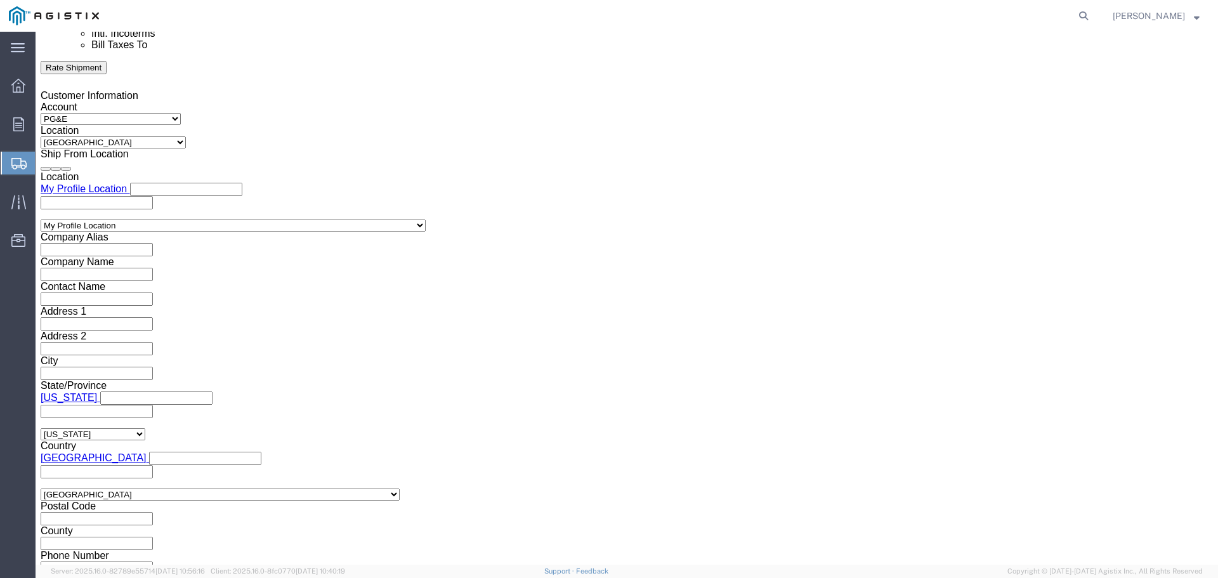
scroll to position [0, 74]
type input "[EMAIL_ADDRESS][DOMAIN_NAME]"
type input "[PERSON_NAME][EMAIL_ADDRESS][PERSON_NAME][DOMAIN_NAME],[EMAIL_ADDRESS][DOMAIN_N…"
paste input "[EMAIL_ADDRESS][DOMAIN_NAME]"
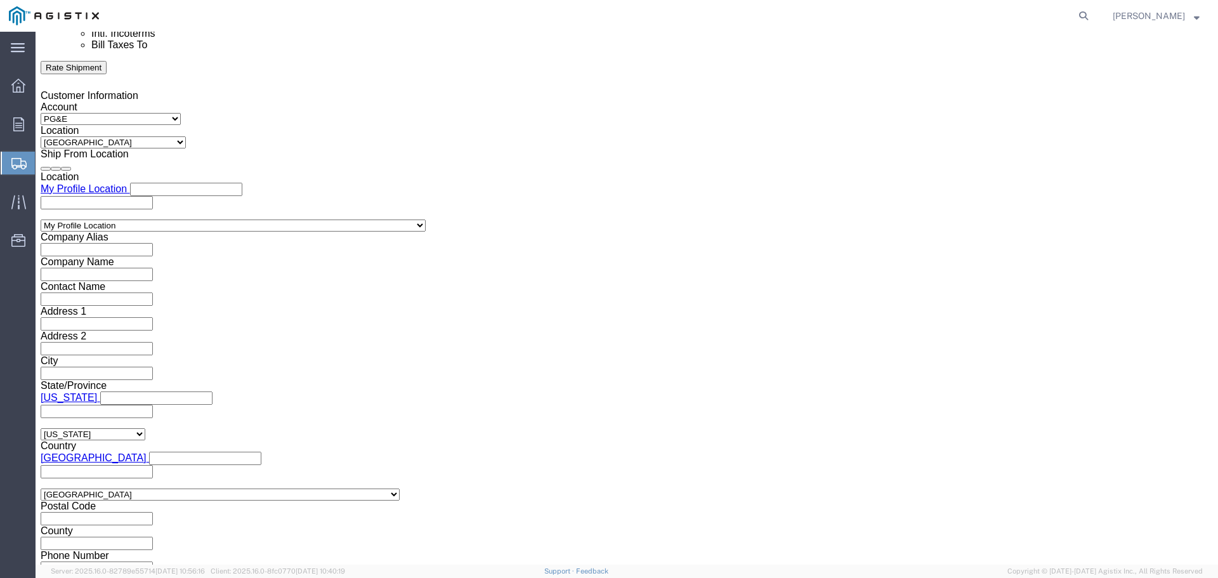
scroll to position [0, 65]
type input "[EMAIL_ADDRESS][DOMAIN_NAME]"
type input "[PERSON_NAME][EMAIL_ADDRESS][PERSON_NAME][DOMAIN_NAME],[EMAIL_ADDRESS][DOMAIN_N…"
drag, startPoint x: 383, startPoint y: 392, endPoint x: 429, endPoint y: 393, distance: 46.4
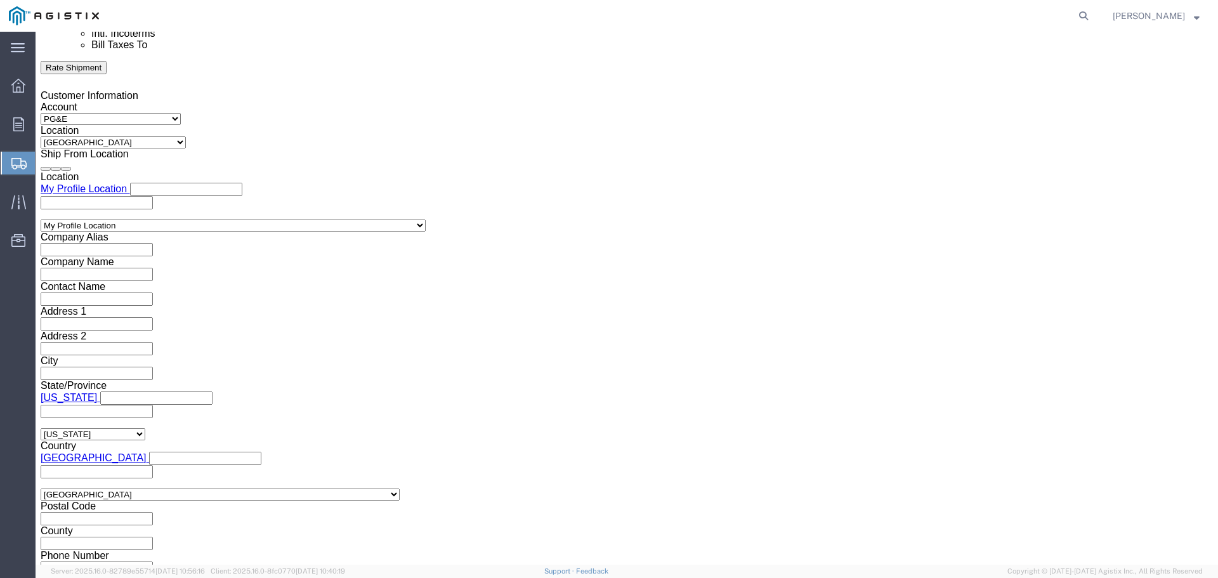
click div "To [PERSON_NAME][EMAIL_ADDRESS][PERSON_NAME][DOMAIN_NAME] (new) [EMAIL_ADDRESS]…"
paste input "[PERSON_NAME][EMAIL_ADDRESS][PERSON_NAME][DOMAIN_NAME]"
type input "[PERSON_NAME][EMAIL_ADDRESS][PERSON_NAME][DOMAIN_NAME]"
type input "[PERSON_NAME][EMAIL_ADDRESS][PERSON_NAME][DOMAIN_NAME],[EMAIL_ADDRESS][DOMAIN_N…"
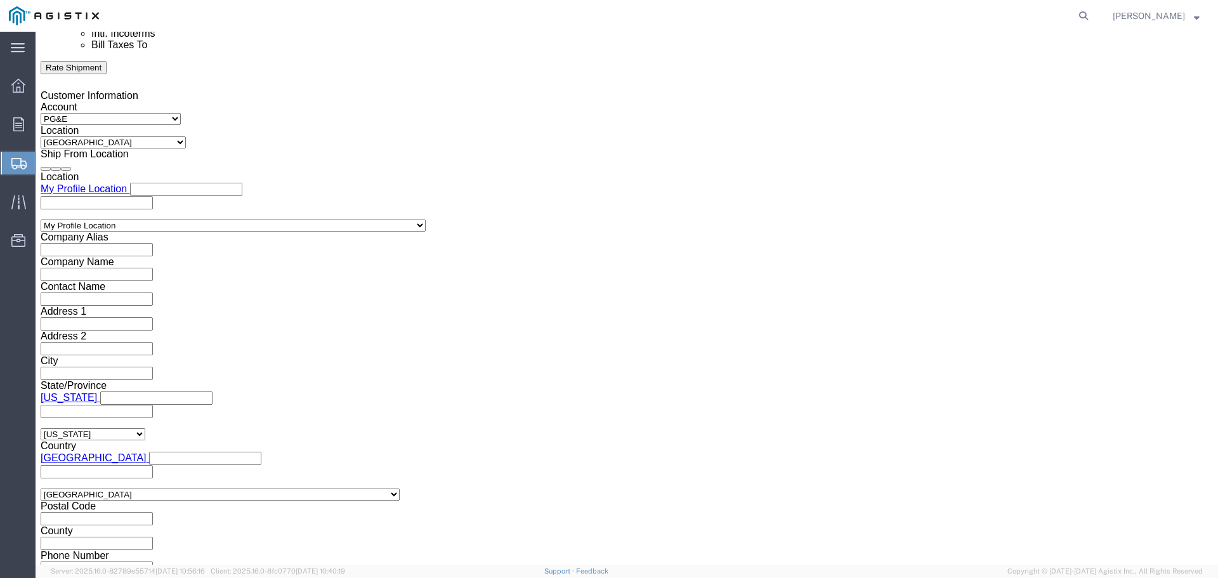
scroll to position [0, 0]
click label "BOL"
click input "BOL"
checkbox input "true"
click input "Packing List"
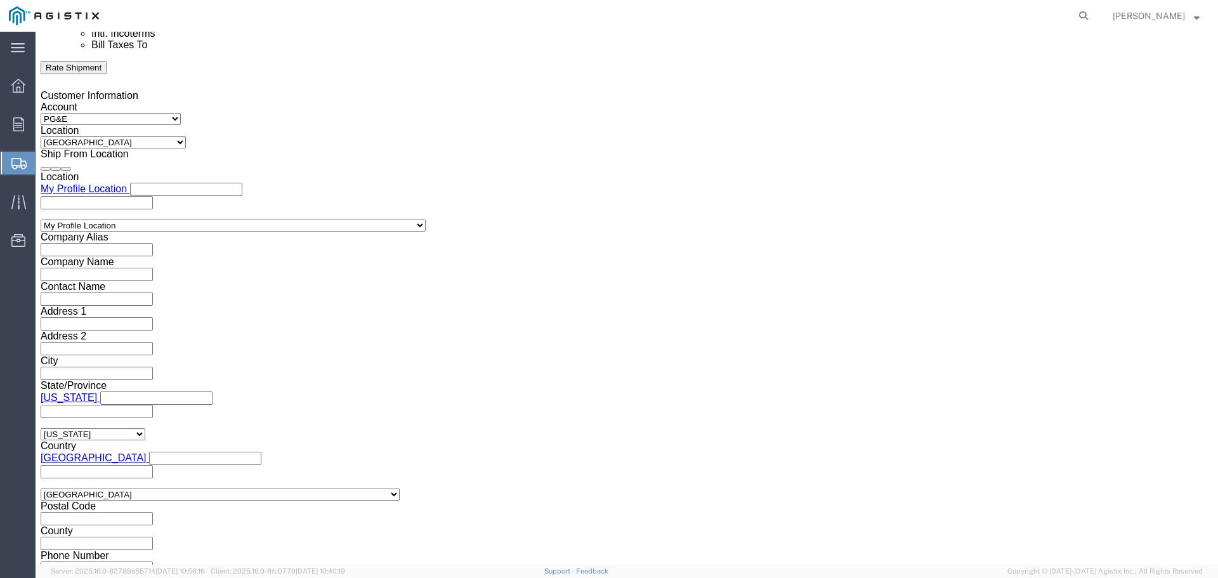
checkbox input "true"
click input "Shipping Label"
checkbox input "true"
click button "Rate Shipment"
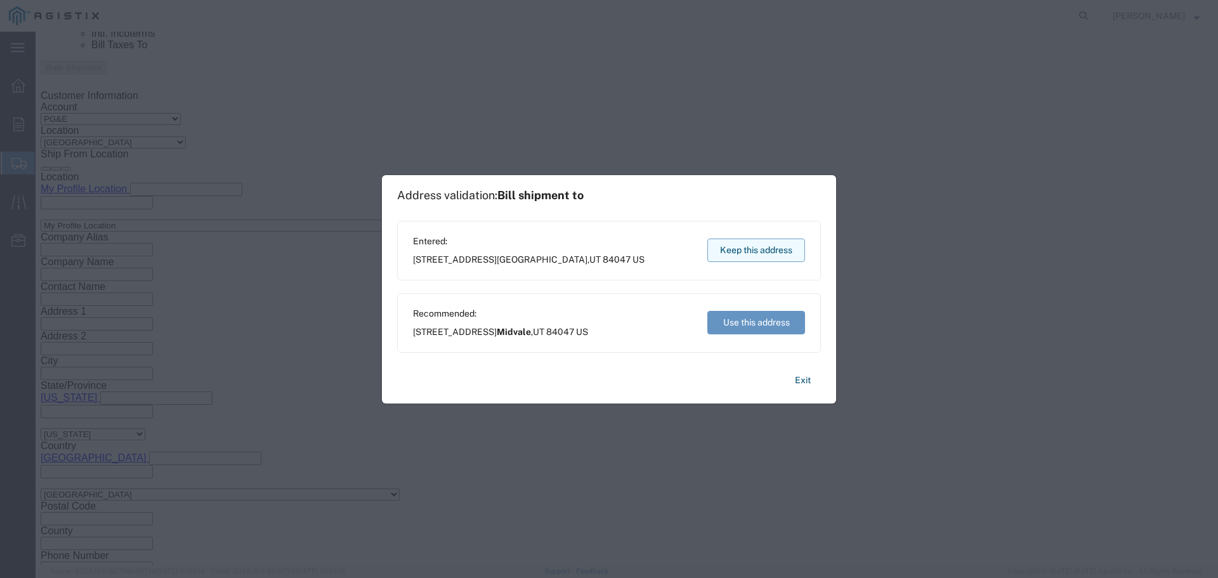
click at [786, 244] on button "Keep this address" at bounding box center [757, 250] width 98 height 23
